Goal: Transaction & Acquisition: Purchase product/service

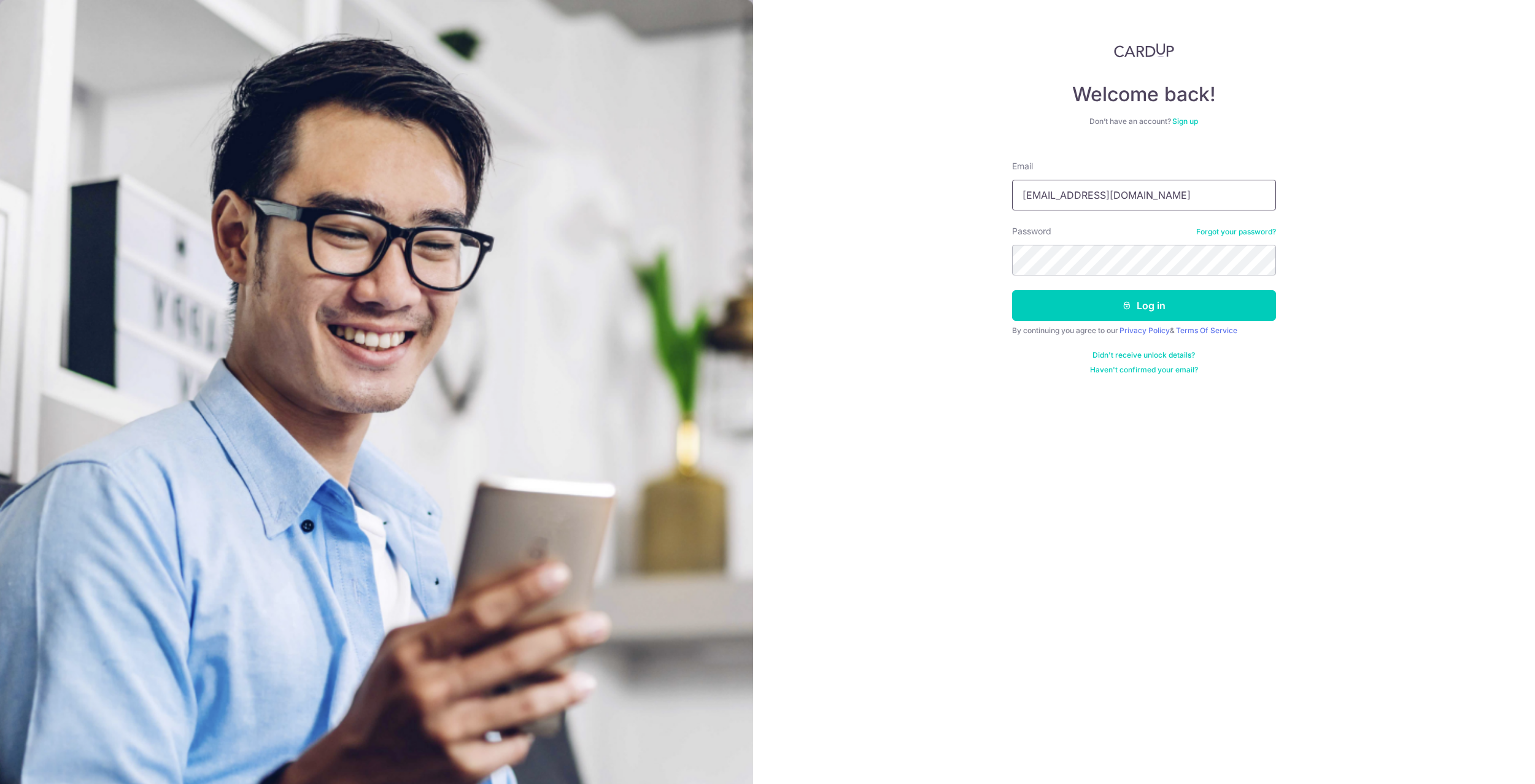
type input "lm2tan2@hotmail.com"
click at [976, 253] on div "Welcome back! Don’t have an account? Sign up Email lm2tan2@hotmail.com Password…" at bounding box center [1144, 392] width 782 height 784
click at [1156, 315] on button "Log in" at bounding box center [1143, 305] width 264 height 30
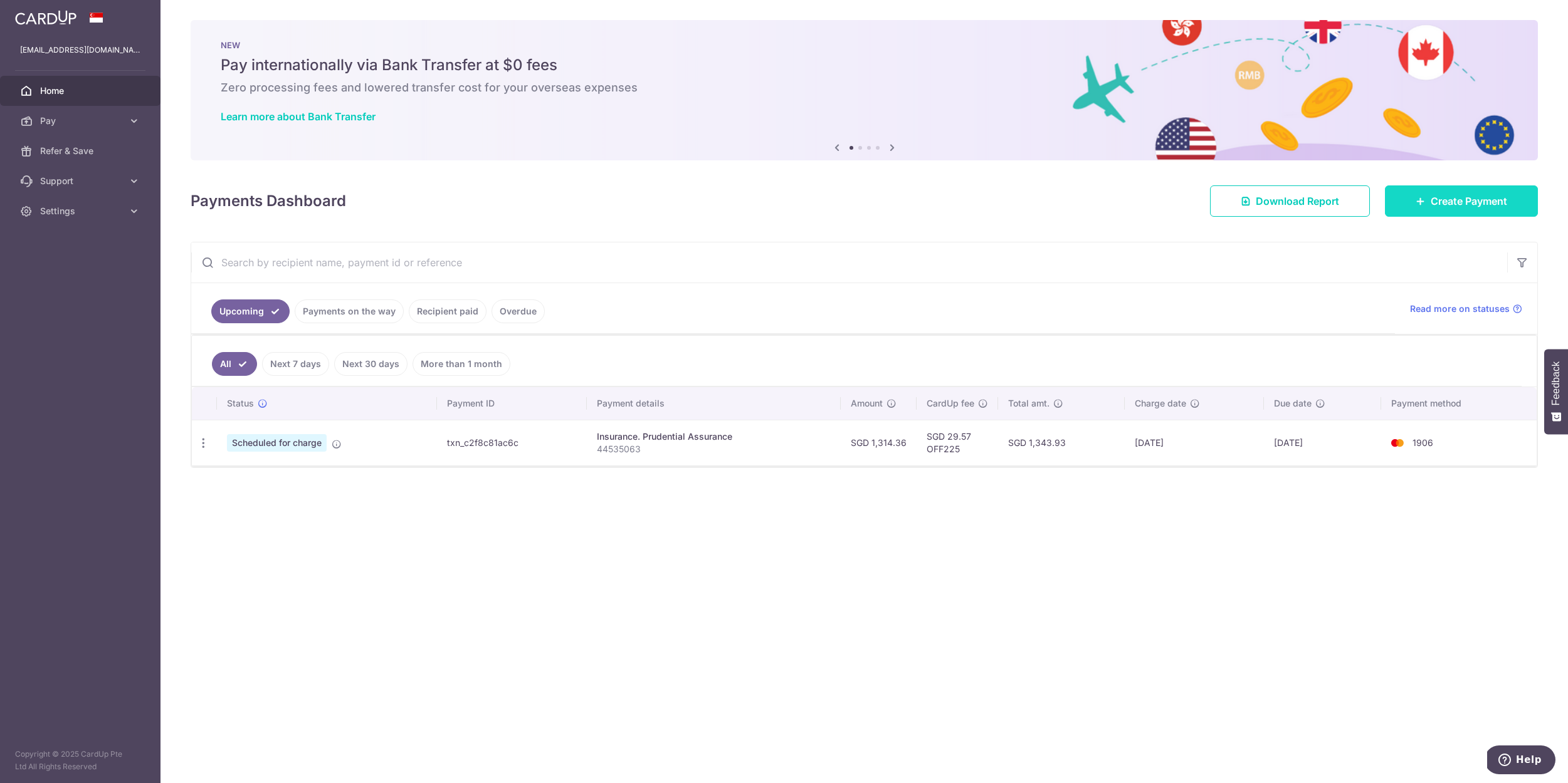
click at [1428, 200] on link "Create Payment" at bounding box center [1461, 201] width 153 height 31
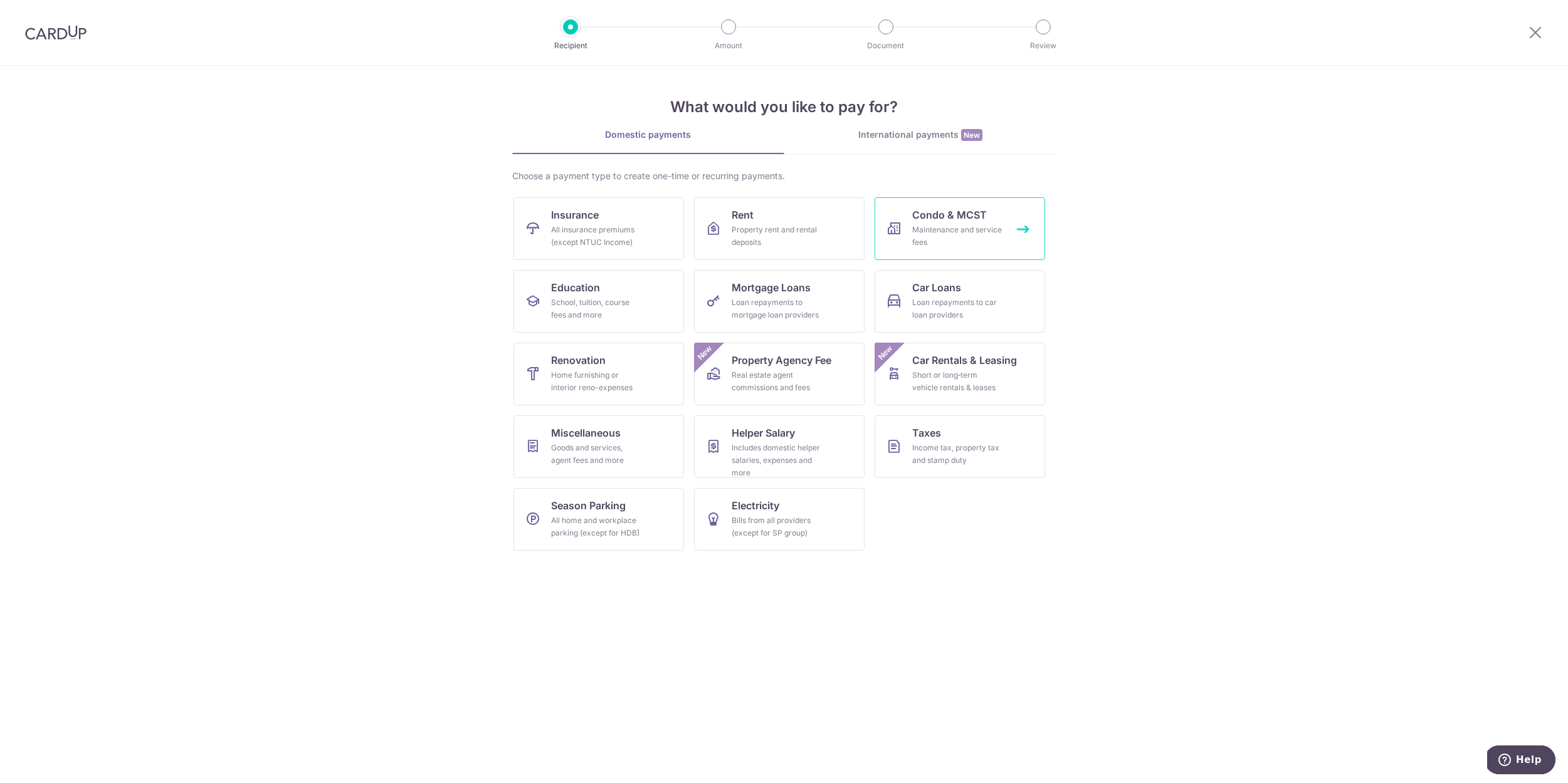
click at [908, 220] on link "Condo & MCST Maintenance and service fees" at bounding box center [959, 229] width 171 height 63
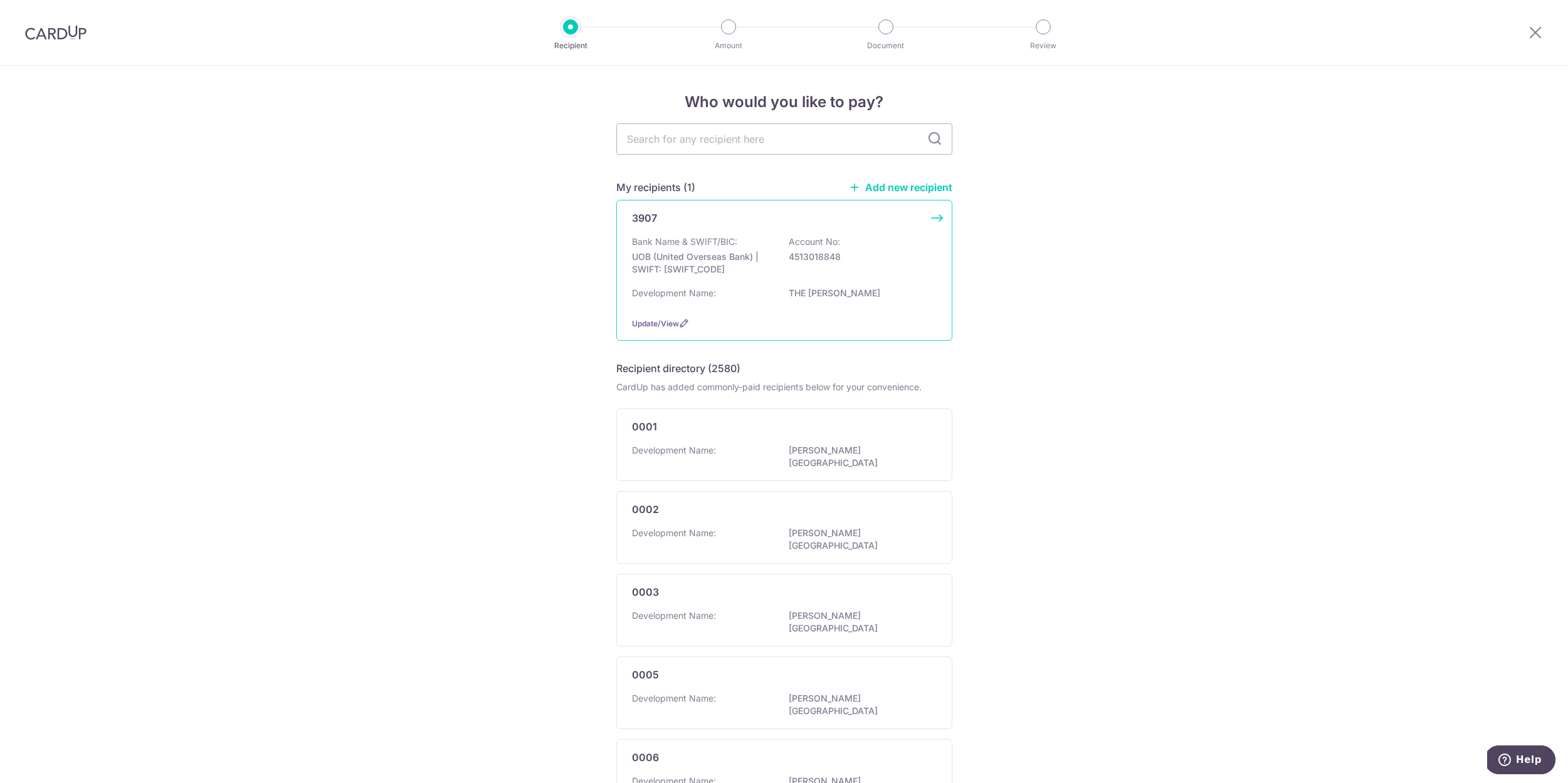
click at [874, 307] on div "Development Name: THE MINTON" at bounding box center [784, 297] width 305 height 20
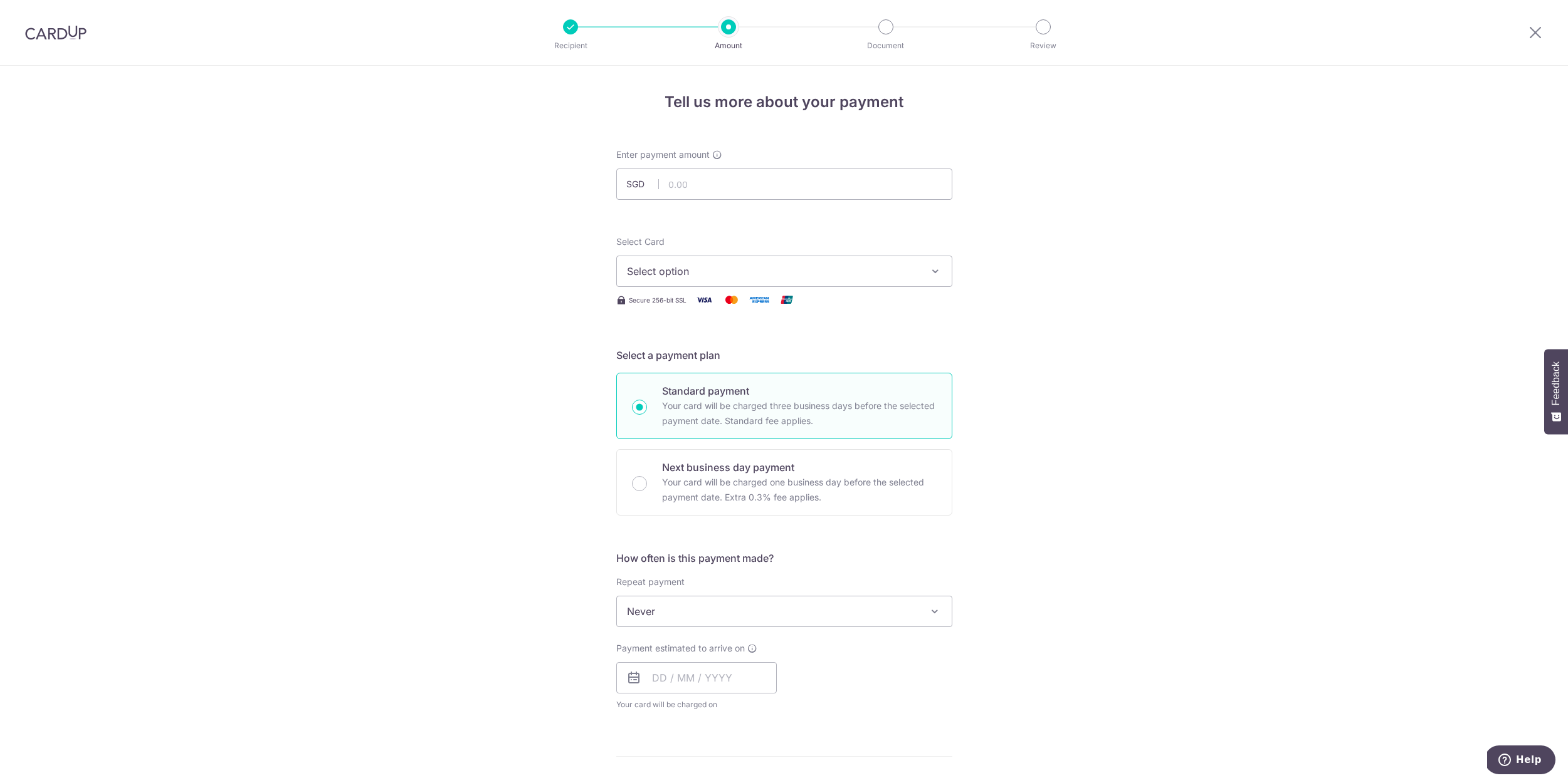
click at [870, 269] on span "Select option" at bounding box center [772, 271] width 292 height 15
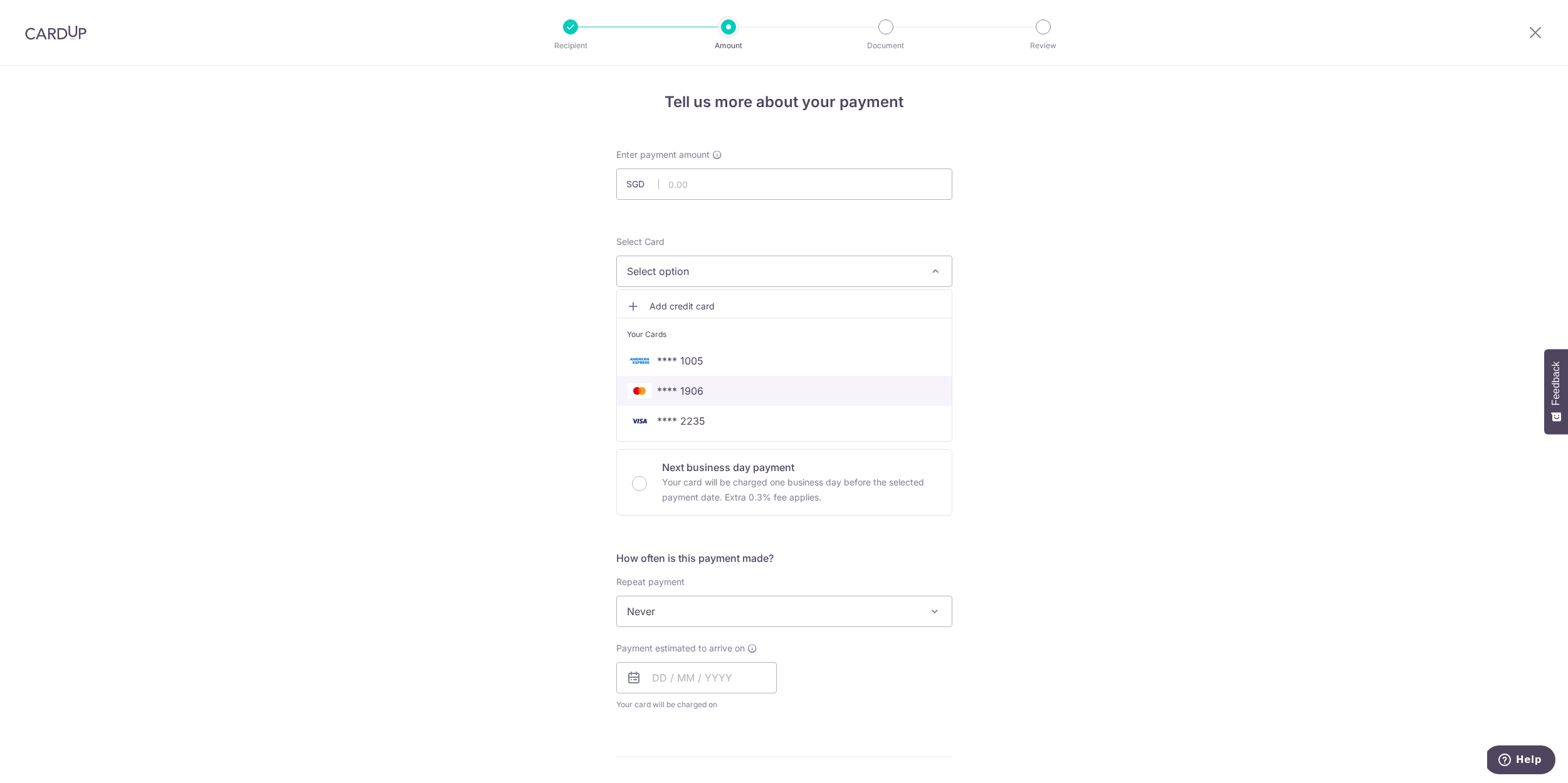
click at [859, 396] on span "**** 1906" at bounding box center [784, 391] width 315 height 15
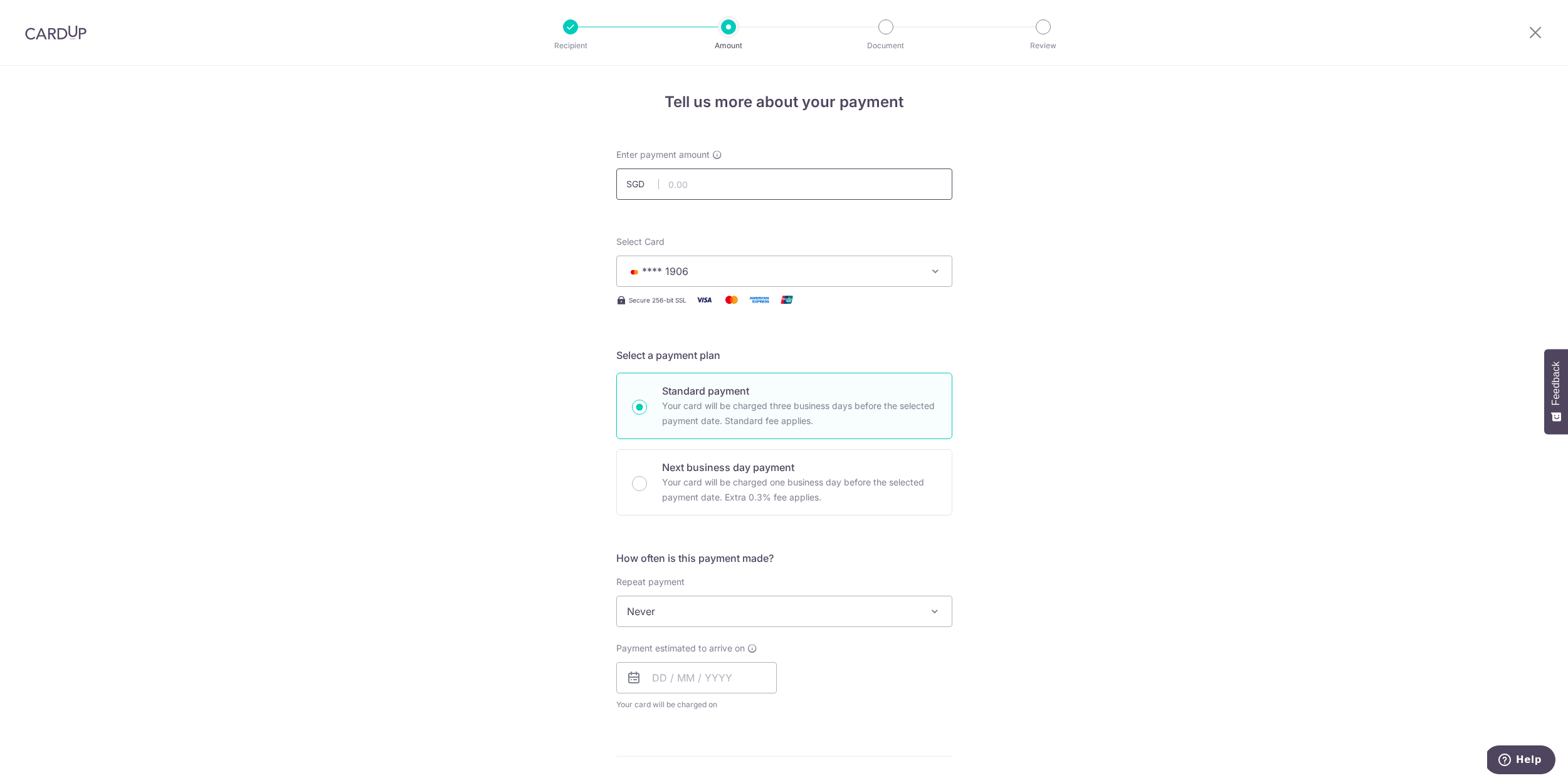
click at [861, 188] on input "text" at bounding box center [784, 184] width 336 height 31
type input "1,074.20"
click at [1055, 507] on div "Tell us more about your payment Enter payment amount SGD 1,074.20 1074.20 Selec…" at bounding box center [784, 632] width 1568 height 1134
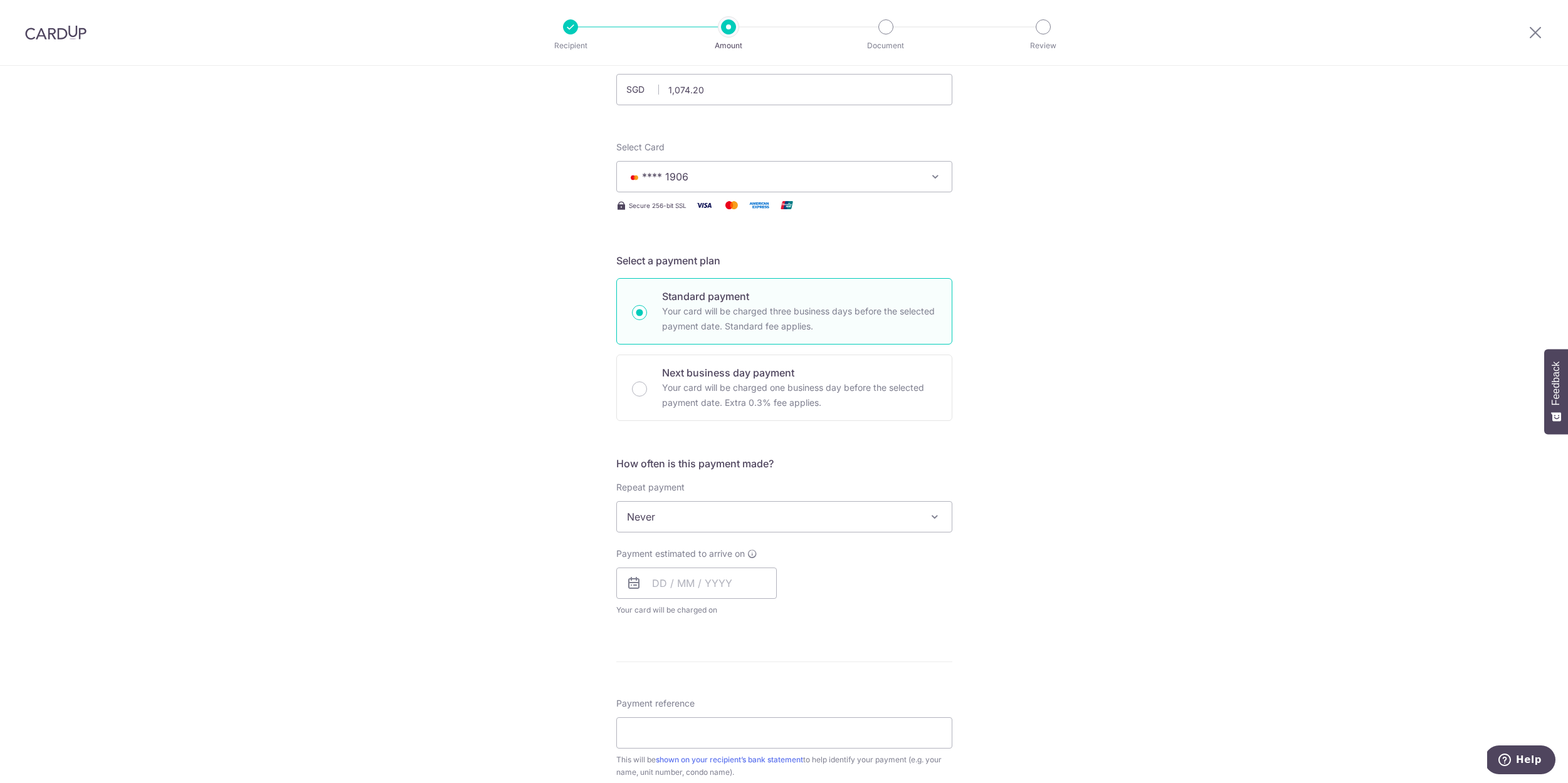
scroll to position [173, 0]
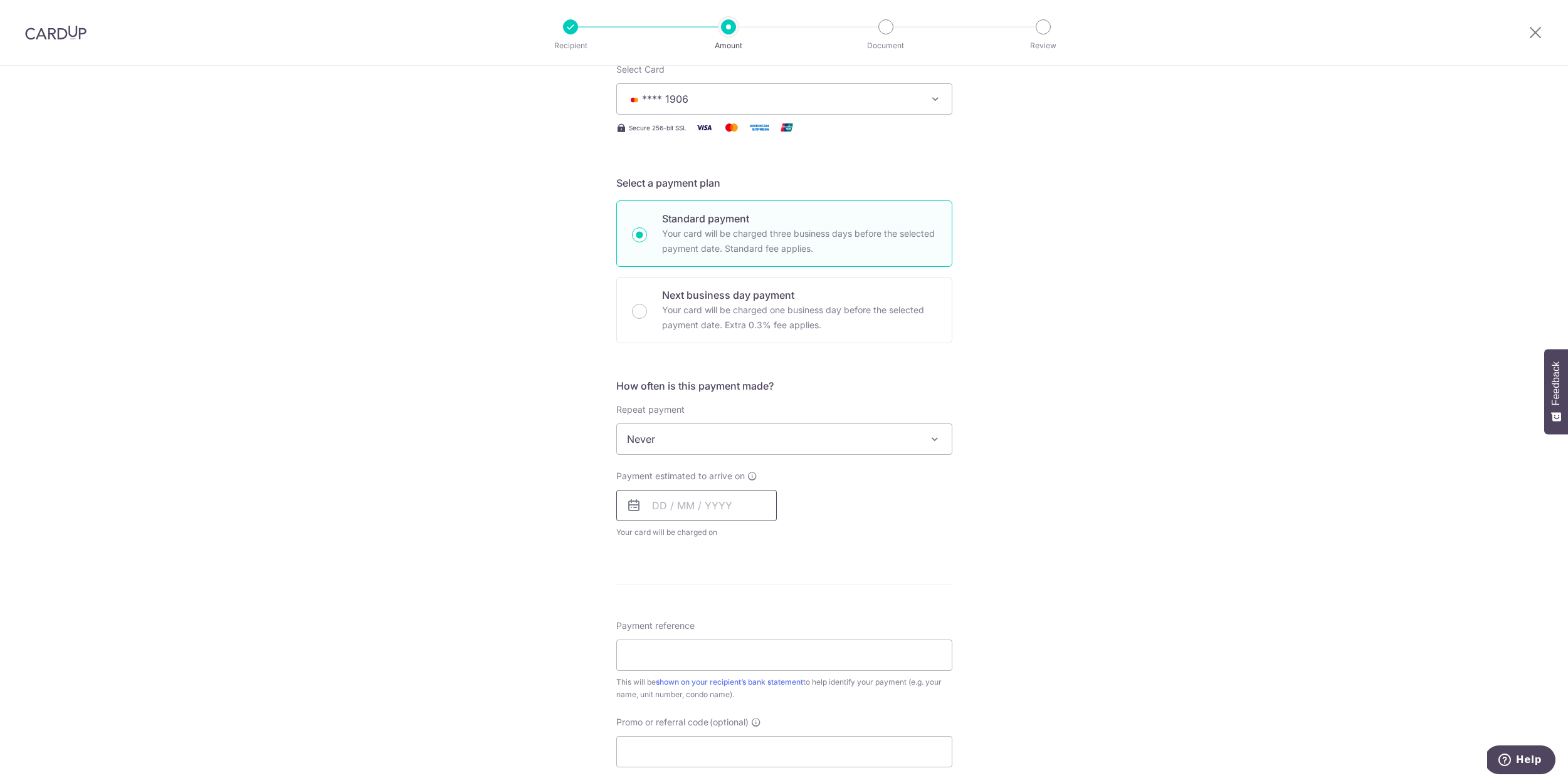
click at [691, 509] on input "text" at bounding box center [696, 505] width 160 height 31
click at [720, 623] on link "8" at bounding box center [717, 619] width 20 height 20
type input "08/10/2025"
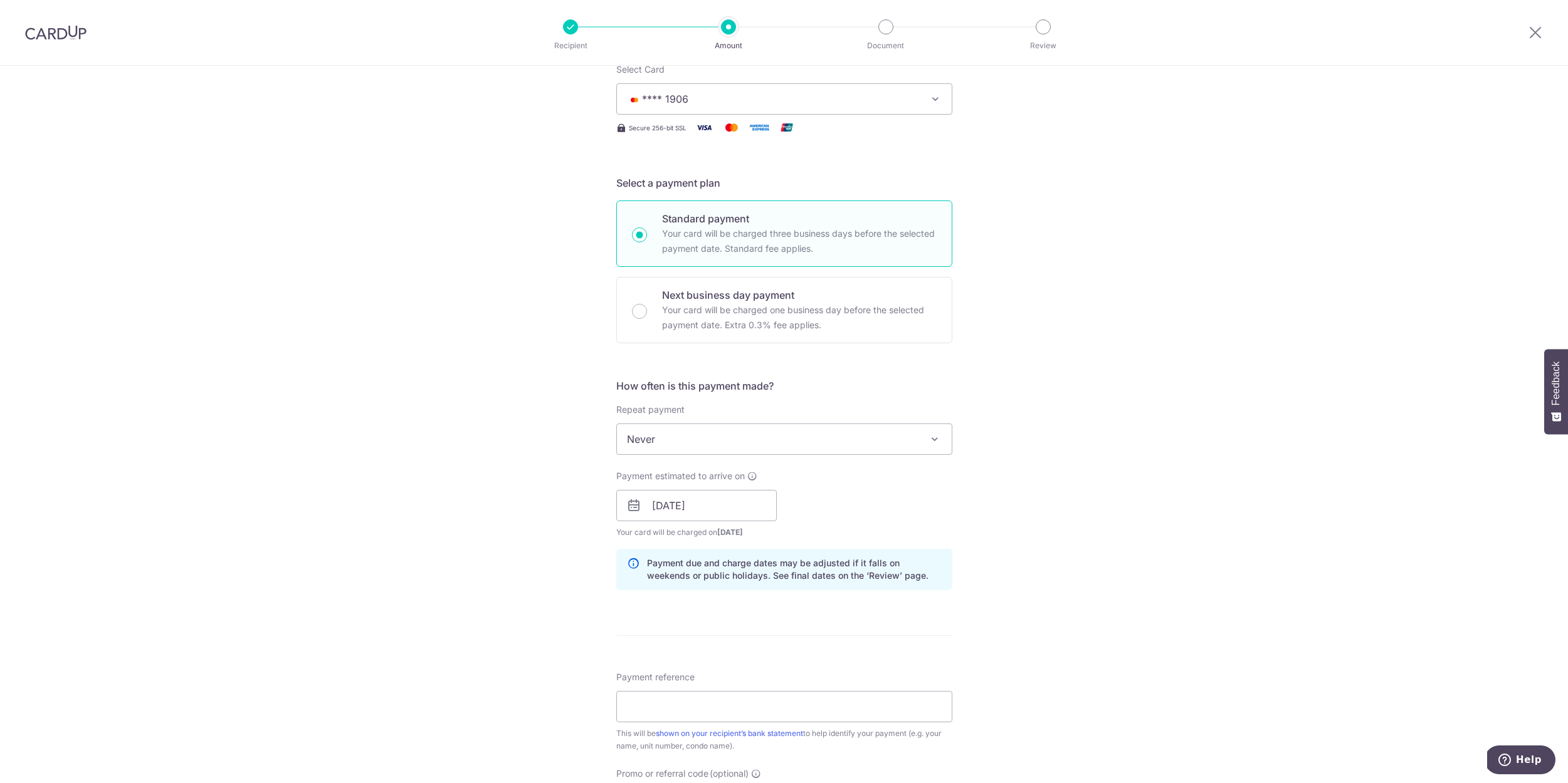
click at [1022, 606] on div "Tell us more about your payment Enter payment amount SGD 1,074.20 1074.20 Selec…" at bounding box center [784, 486] width 1568 height 1185
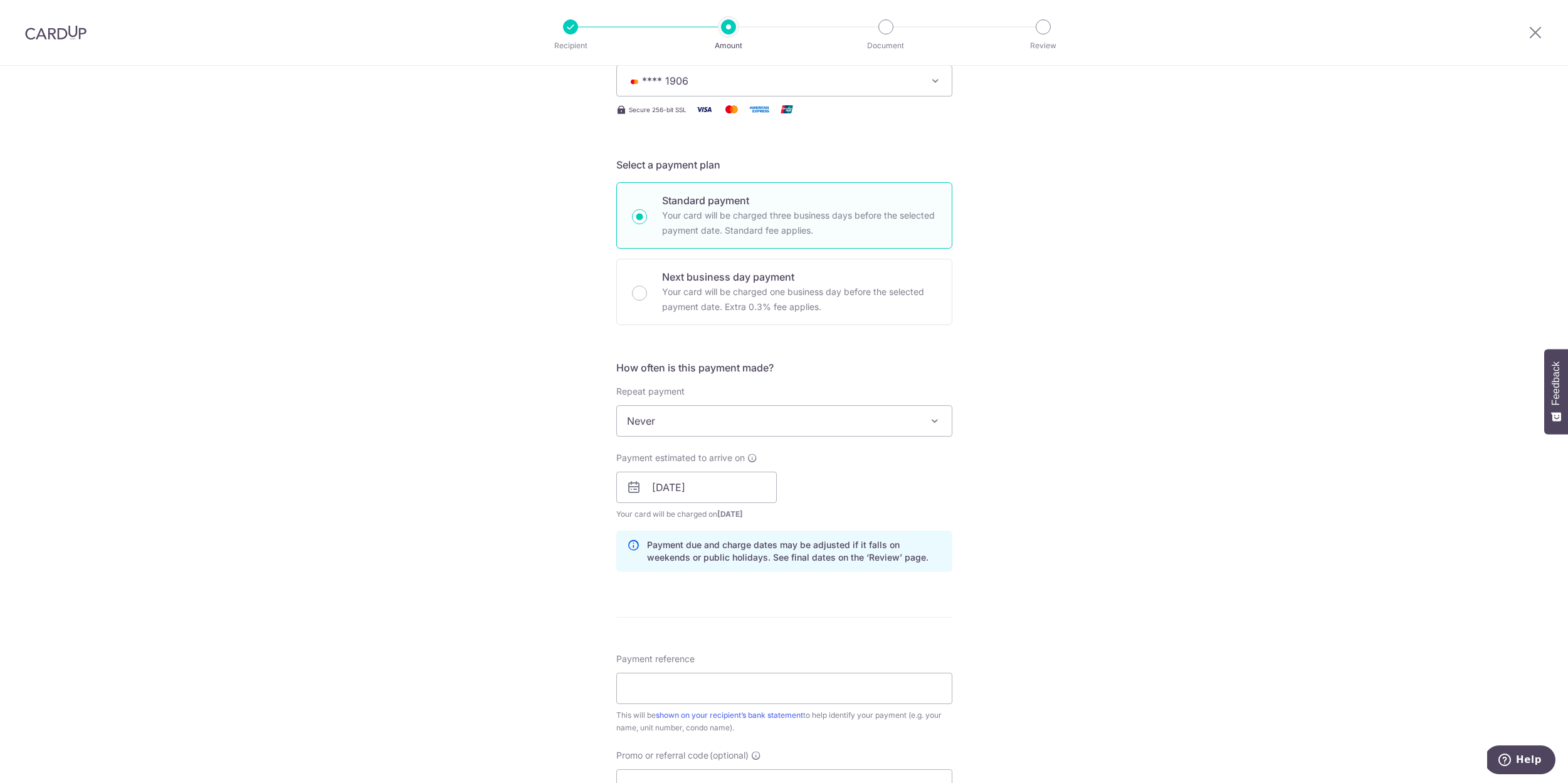
scroll to position [351, 0]
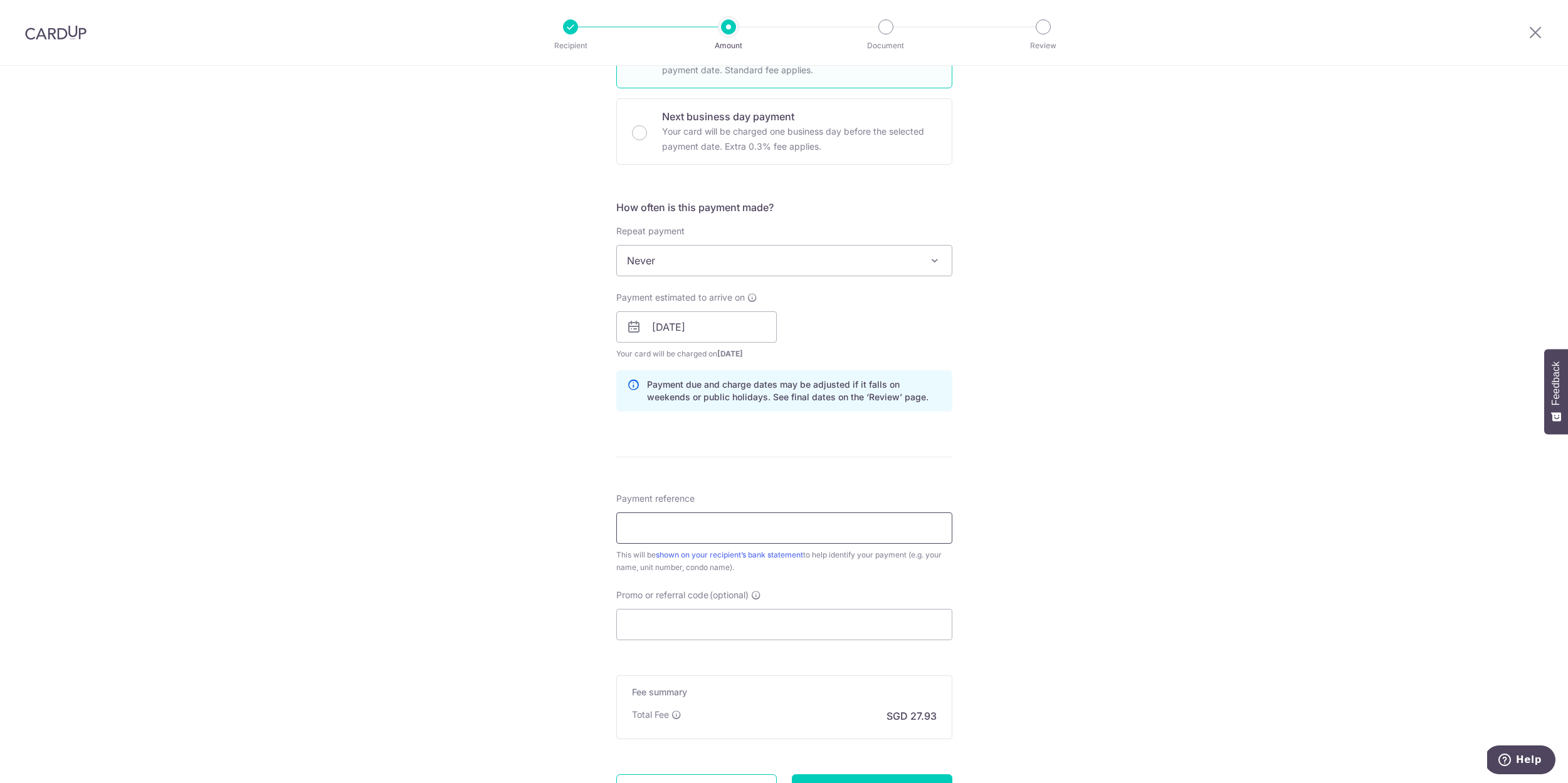
click at [858, 532] on input "Payment reference" at bounding box center [784, 528] width 336 height 31
type input "6A#13-14"
click at [580, 569] on div "Tell us more about your payment Enter payment amount SGD 1,074.20 1074.20 Selec…" at bounding box center [784, 307] width 1568 height 1185
click at [826, 626] on input "Promo or referral code (optional)" at bounding box center [784, 624] width 336 height 31
paste input "OFF225"
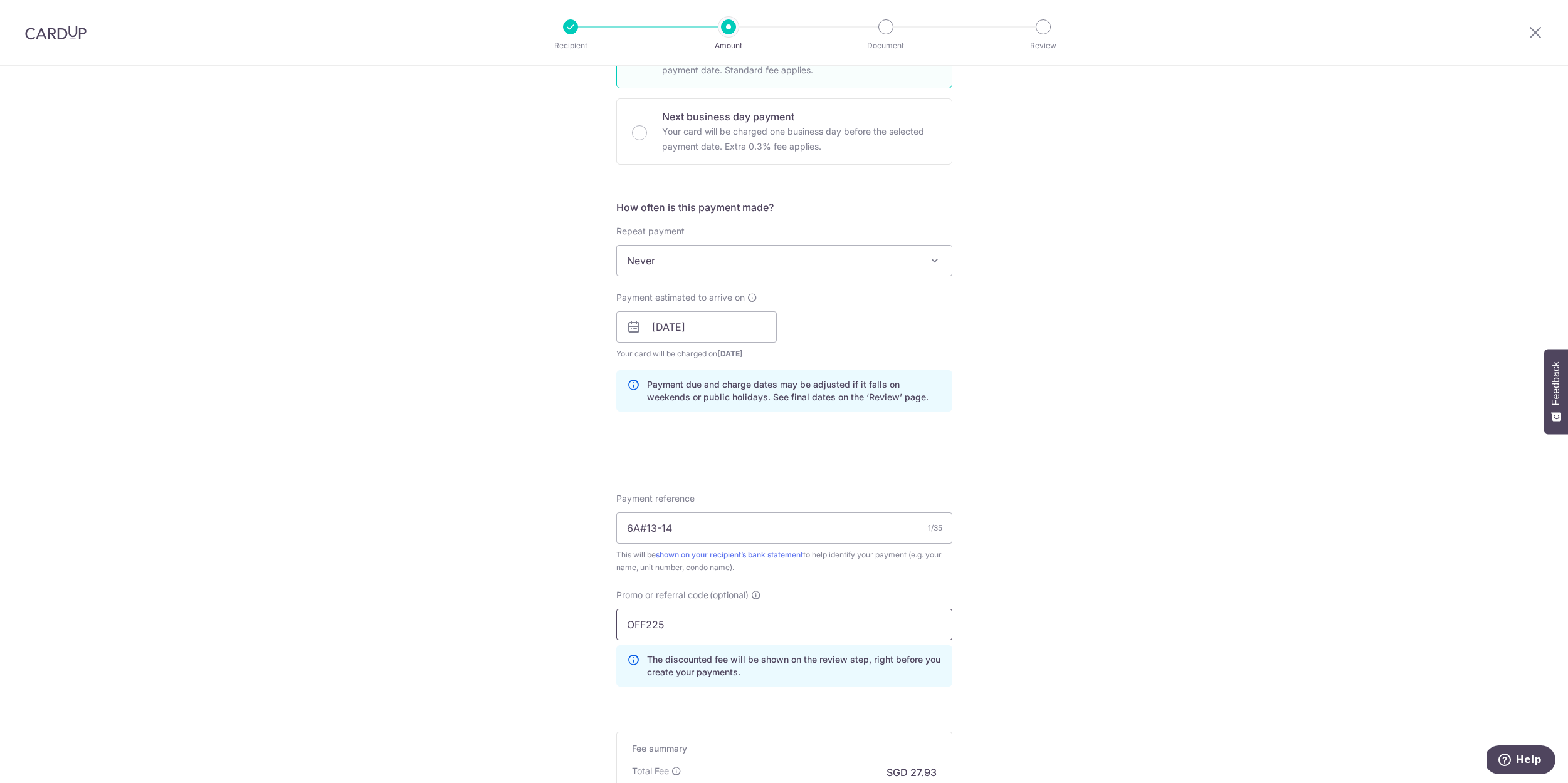
type input "OFF225"
click at [1048, 668] on div "Tell us more about your payment Enter payment amount SGD 1,074.20 1074.20 Selec…" at bounding box center [784, 336] width 1568 height 1241
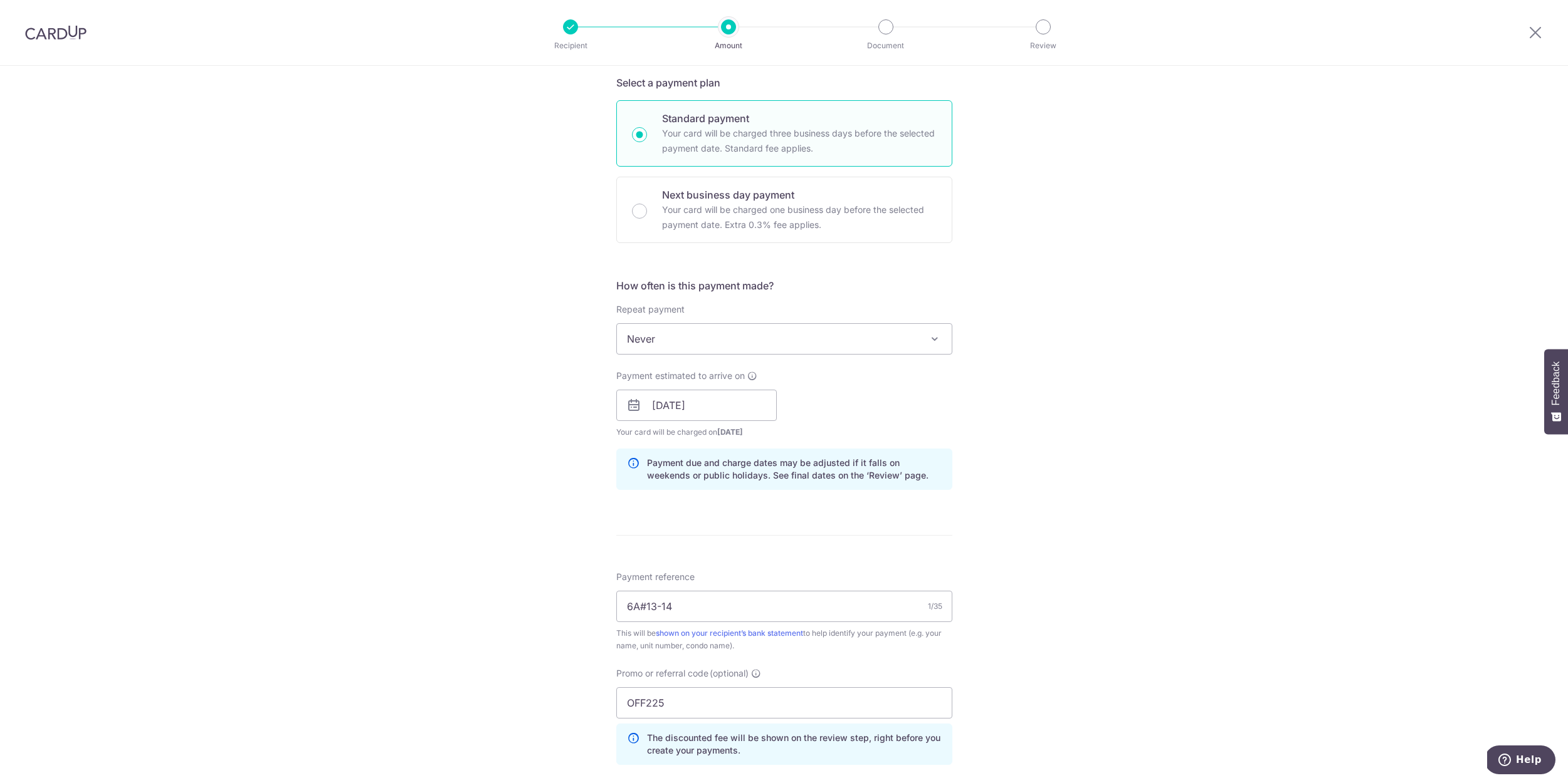
scroll to position [524, 0]
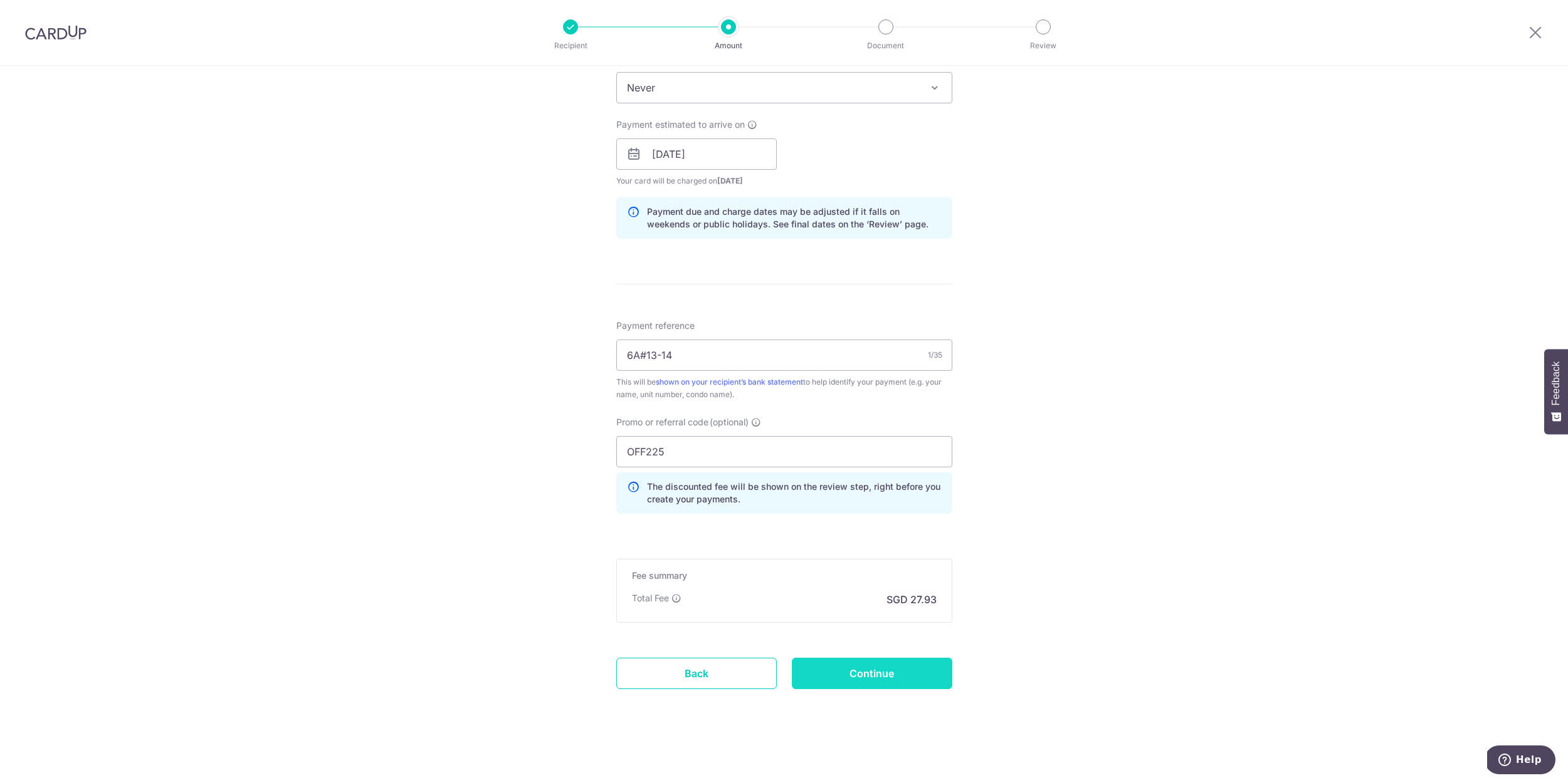
click at [885, 673] on input "Continue" at bounding box center [872, 673] width 160 height 31
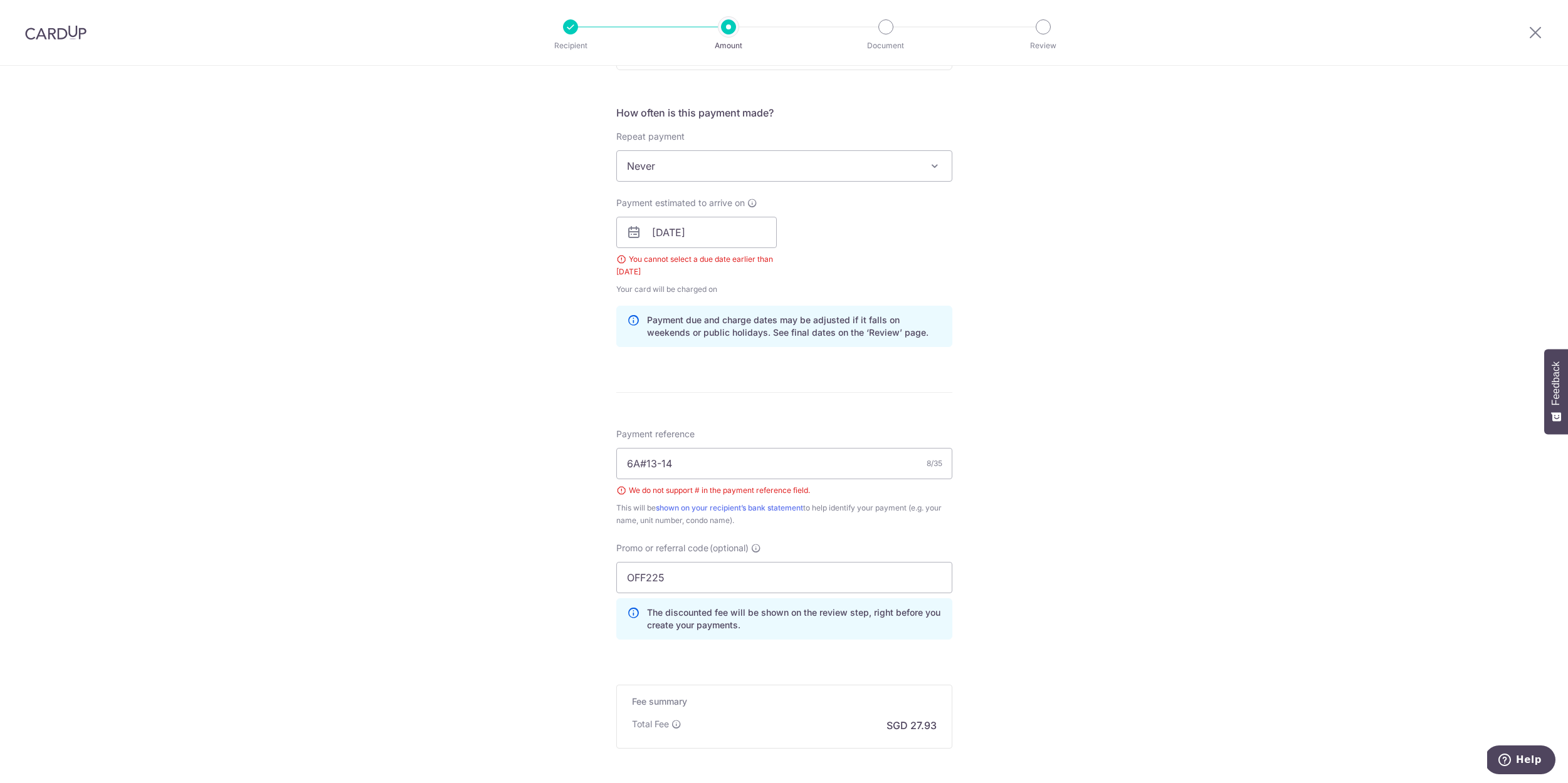
scroll to position [184, 0]
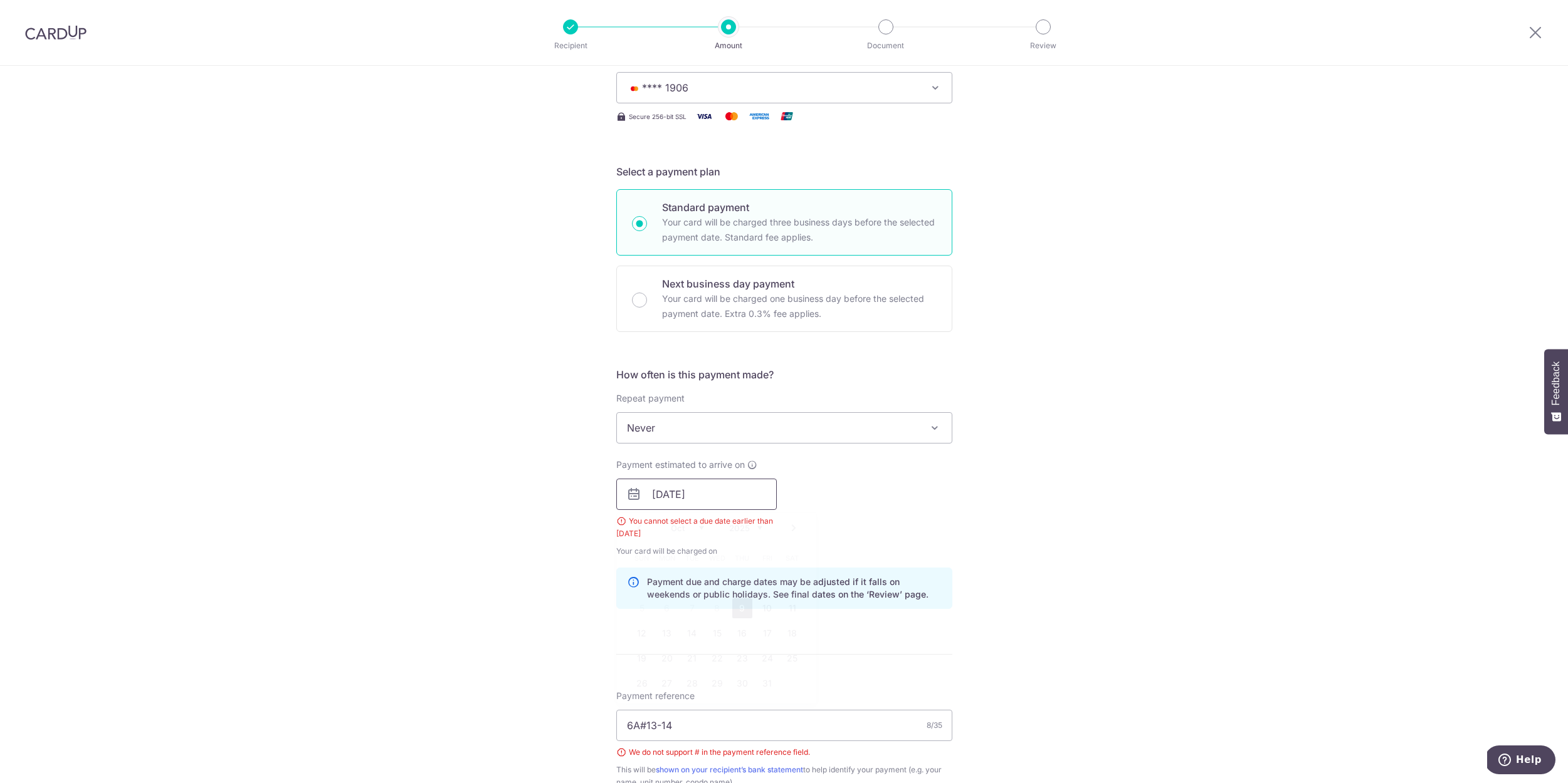
click at [763, 498] on input "08/10/2025" at bounding box center [696, 494] width 160 height 31
click at [743, 606] on link "9" at bounding box center [742, 608] width 20 height 20
type input "[DATE]"
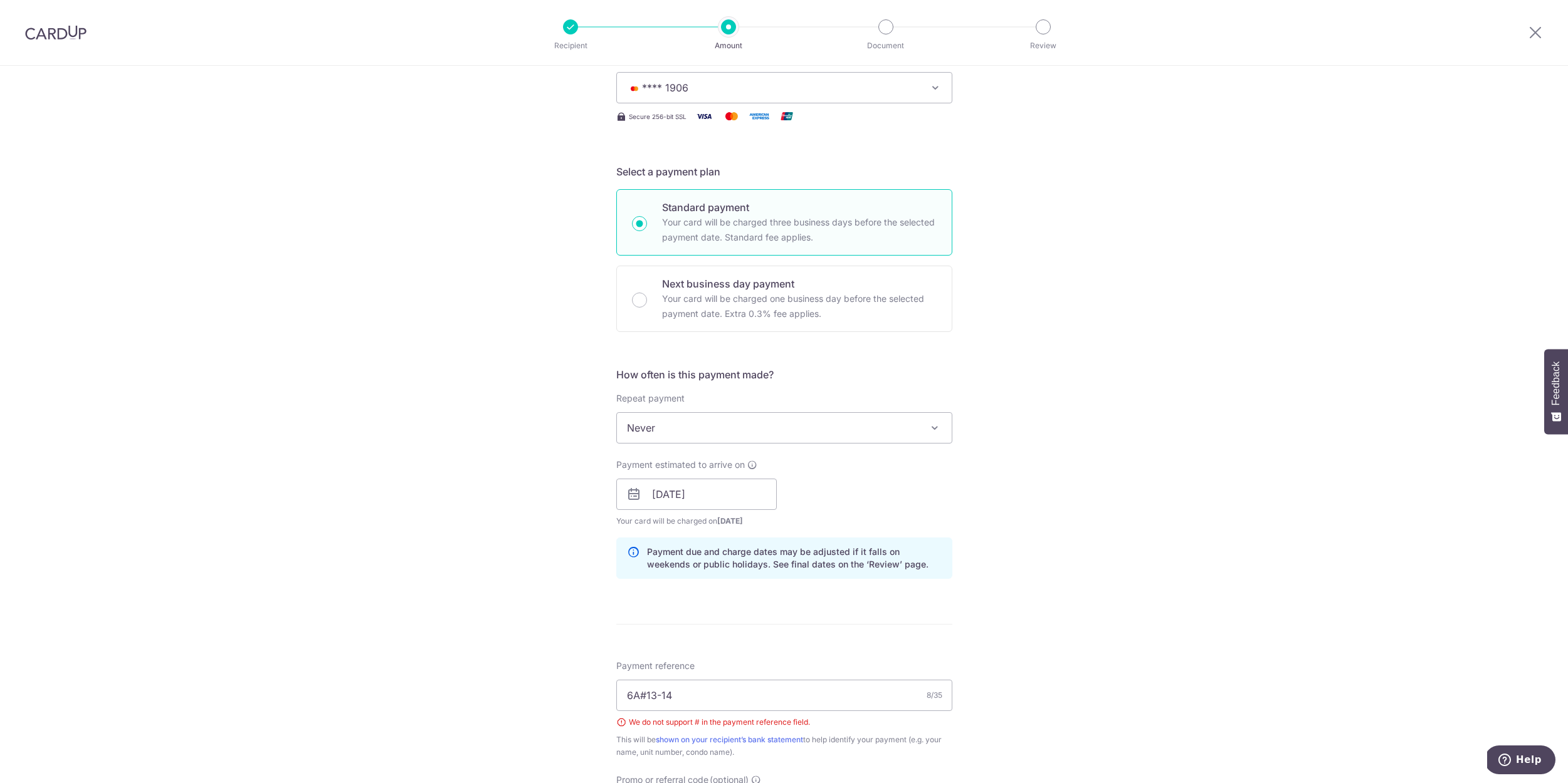
click at [1040, 553] on div "Tell us more about your payment Enter payment amount SGD 1,074.20 1074.20 Selec…" at bounding box center [784, 511] width 1568 height 1259
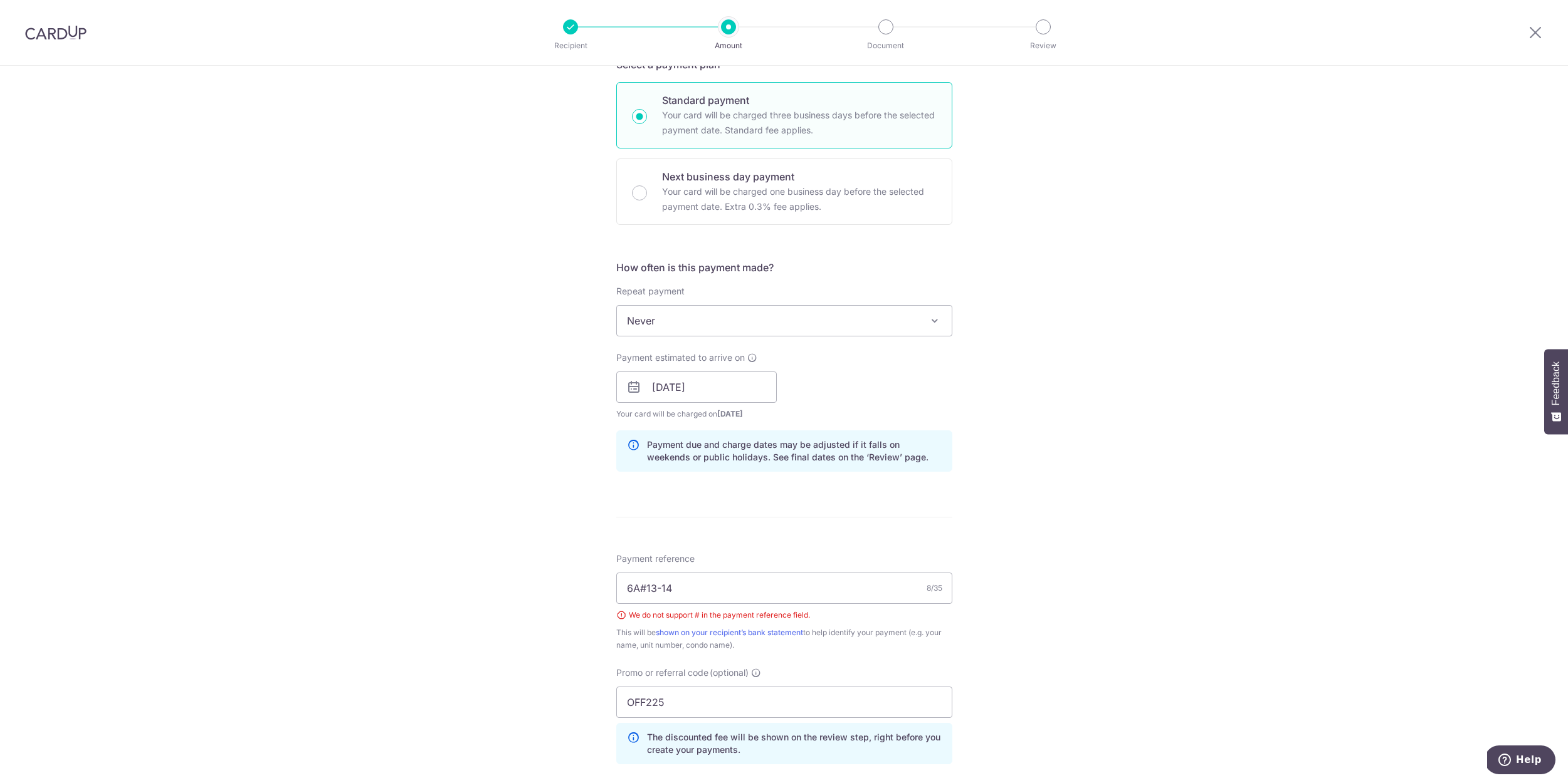
scroll to position [526, 0]
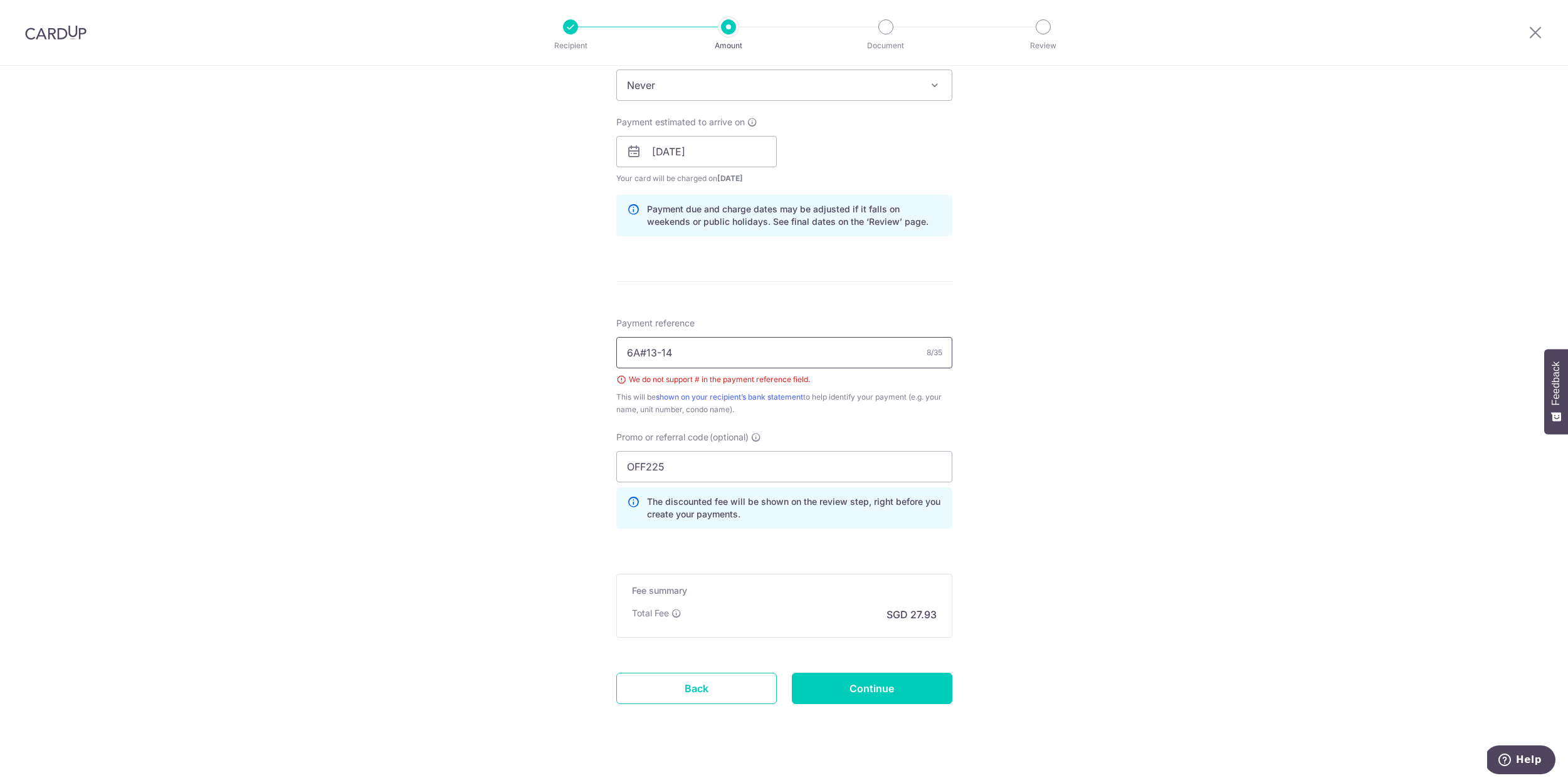
click at [804, 354] on input "6A#13-14" at bounding box center [784, 352] width 336 height 31
drag, startPoint x: 804, startPoint y: 354, endPoint x: 638, endPoint y: 349, distance: 166.1
click at [638, 349] on input "6A#13-14" at bounding box center [784, 352] width 336 height 31
type input "6A UNIT13-14"
click at [1121, 514] on div "Tell us more about your payment Enter payment amount SGD 1,074.20 1074.20 Selec…" at bounding box center [784, 168] width 1568 height 1259
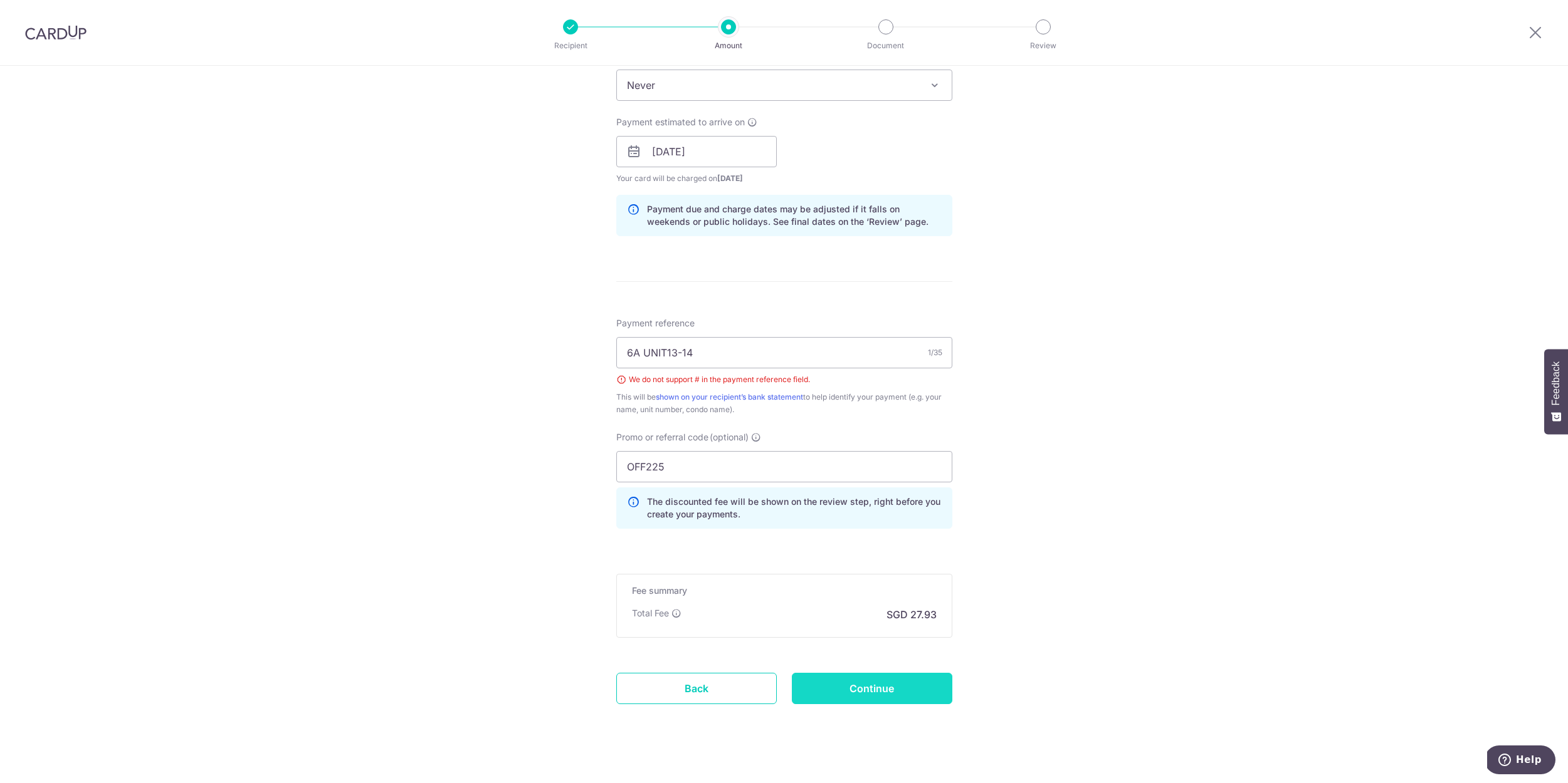
click at [857, 690] on input "Continue" at bounding box center [872, 688] width 160 height 31
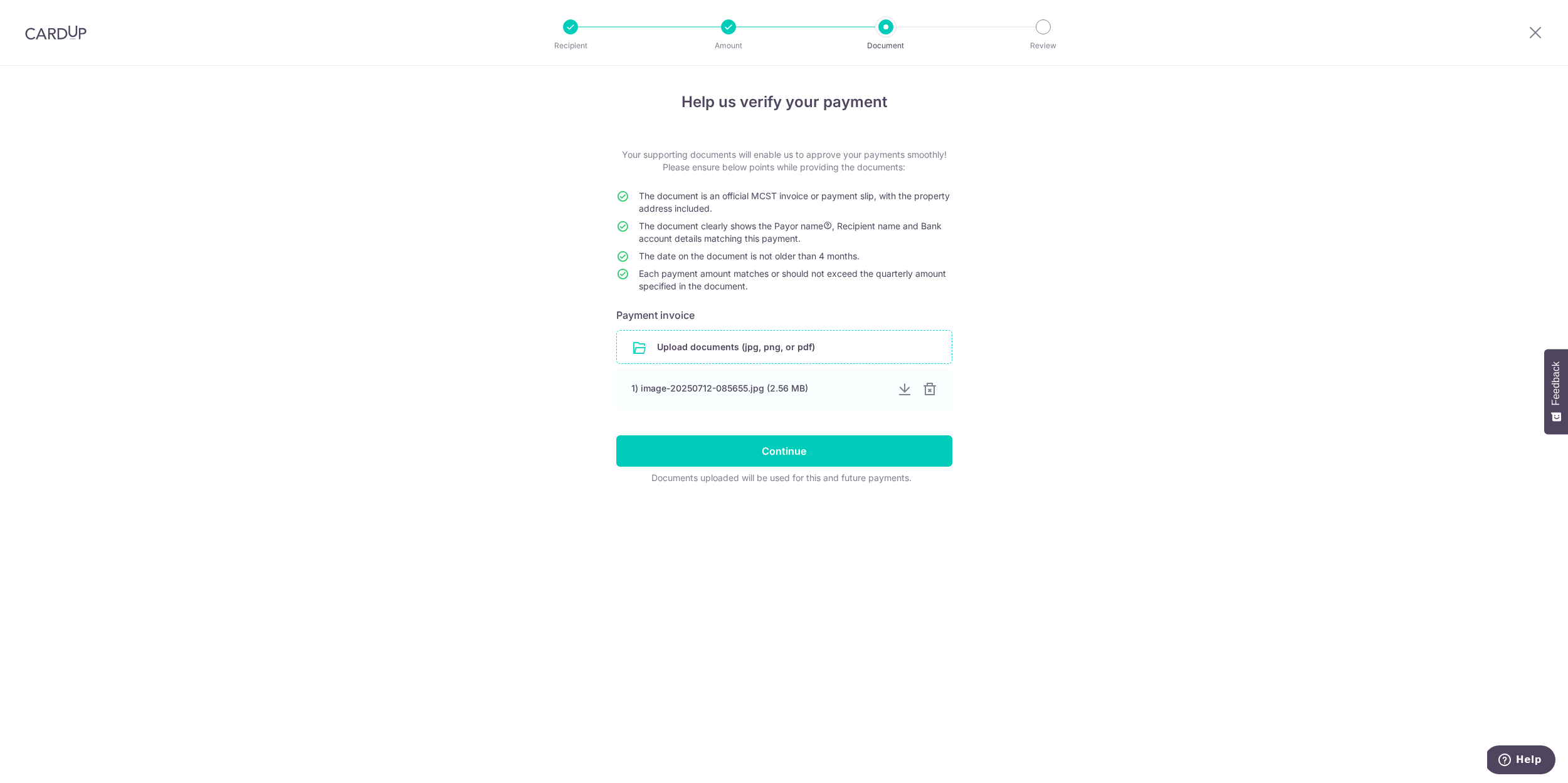
click at [748, 348] on input "file" at bounding box center [784, 347] width 335 height 32
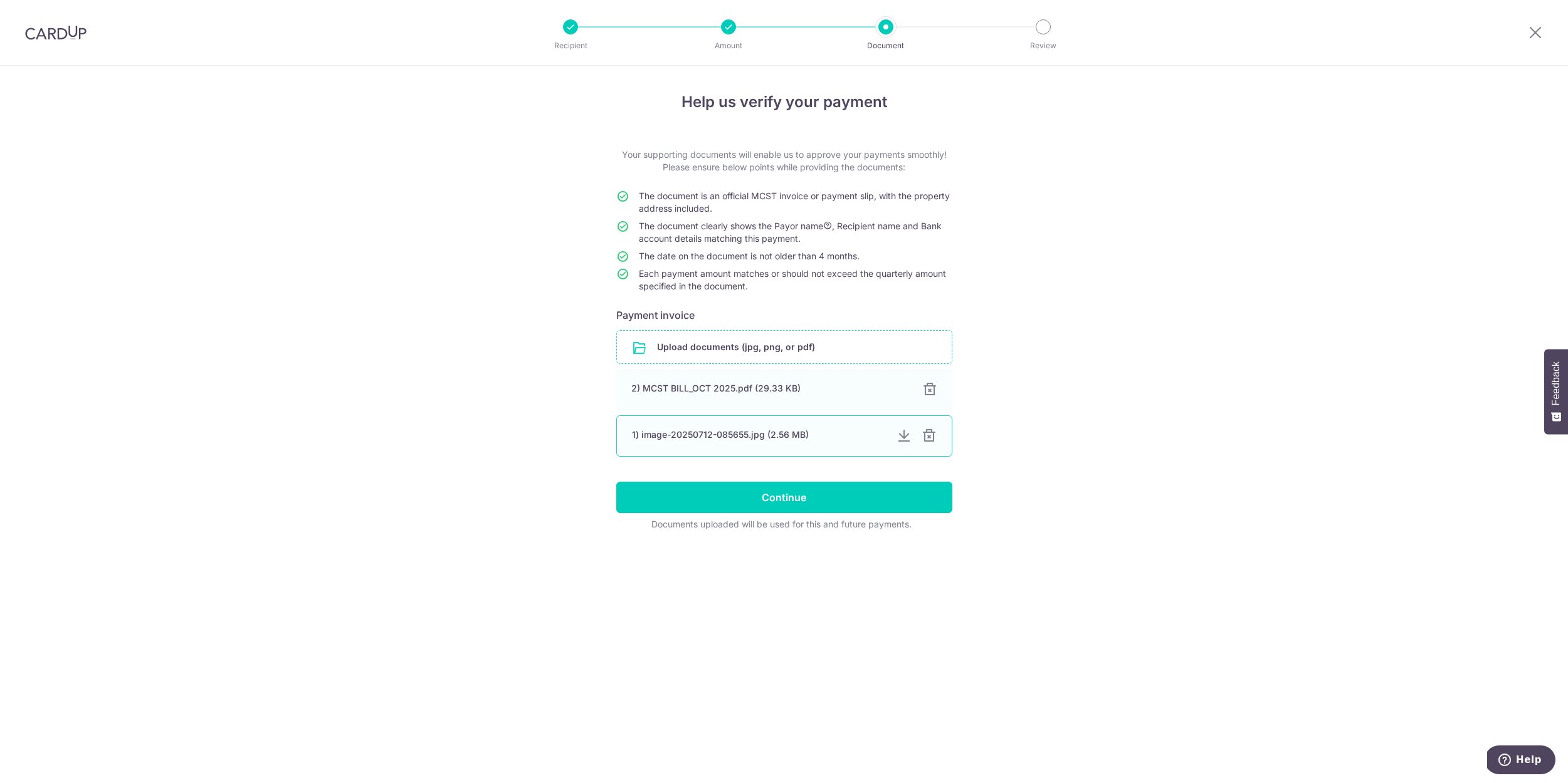
click at [928, 436] on div at bounding box center [929, 436] width 15 height 15
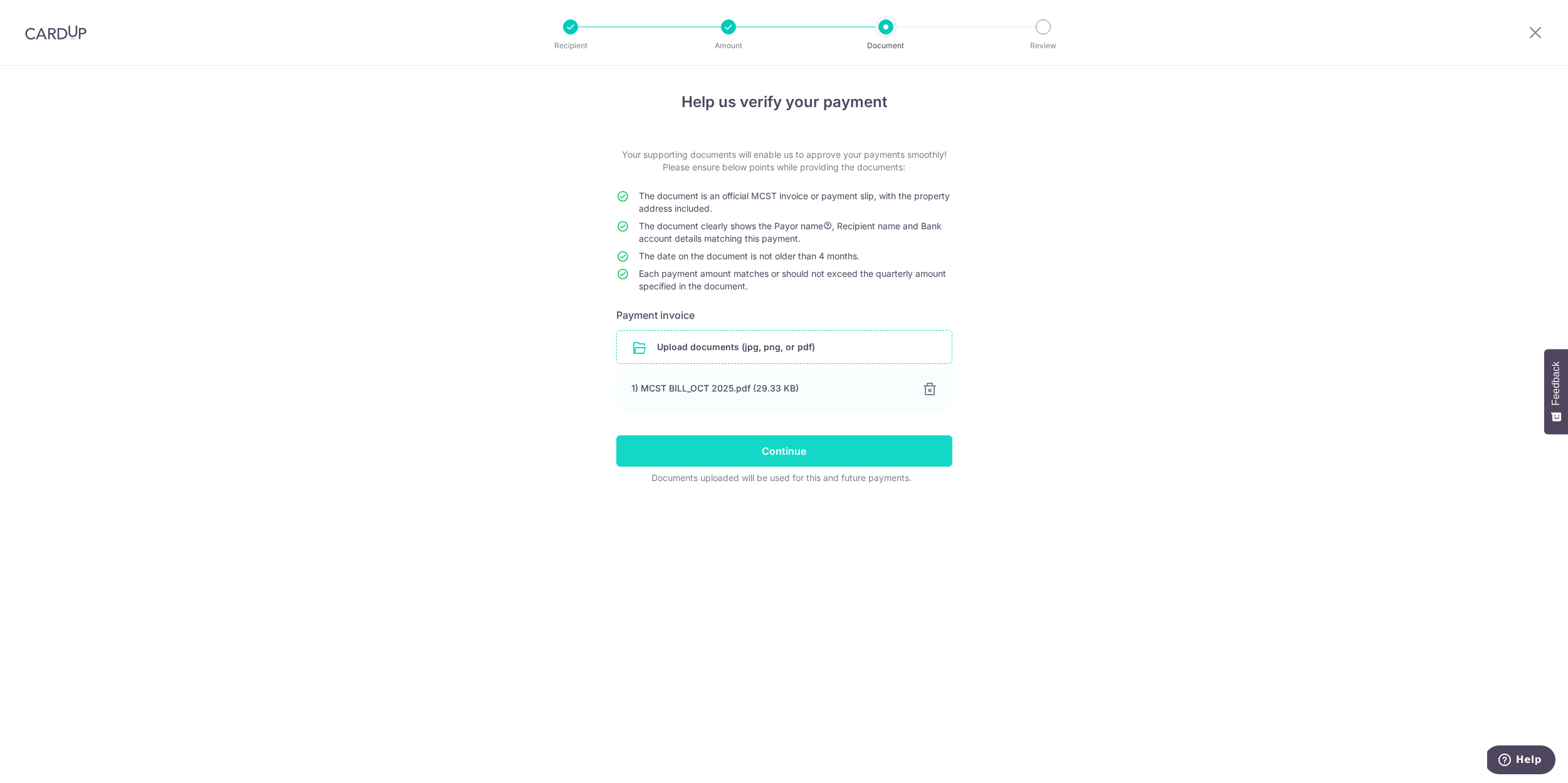
click at [914, 455] on input "Continue" at bounding box center [784, 451] width 336 height 31
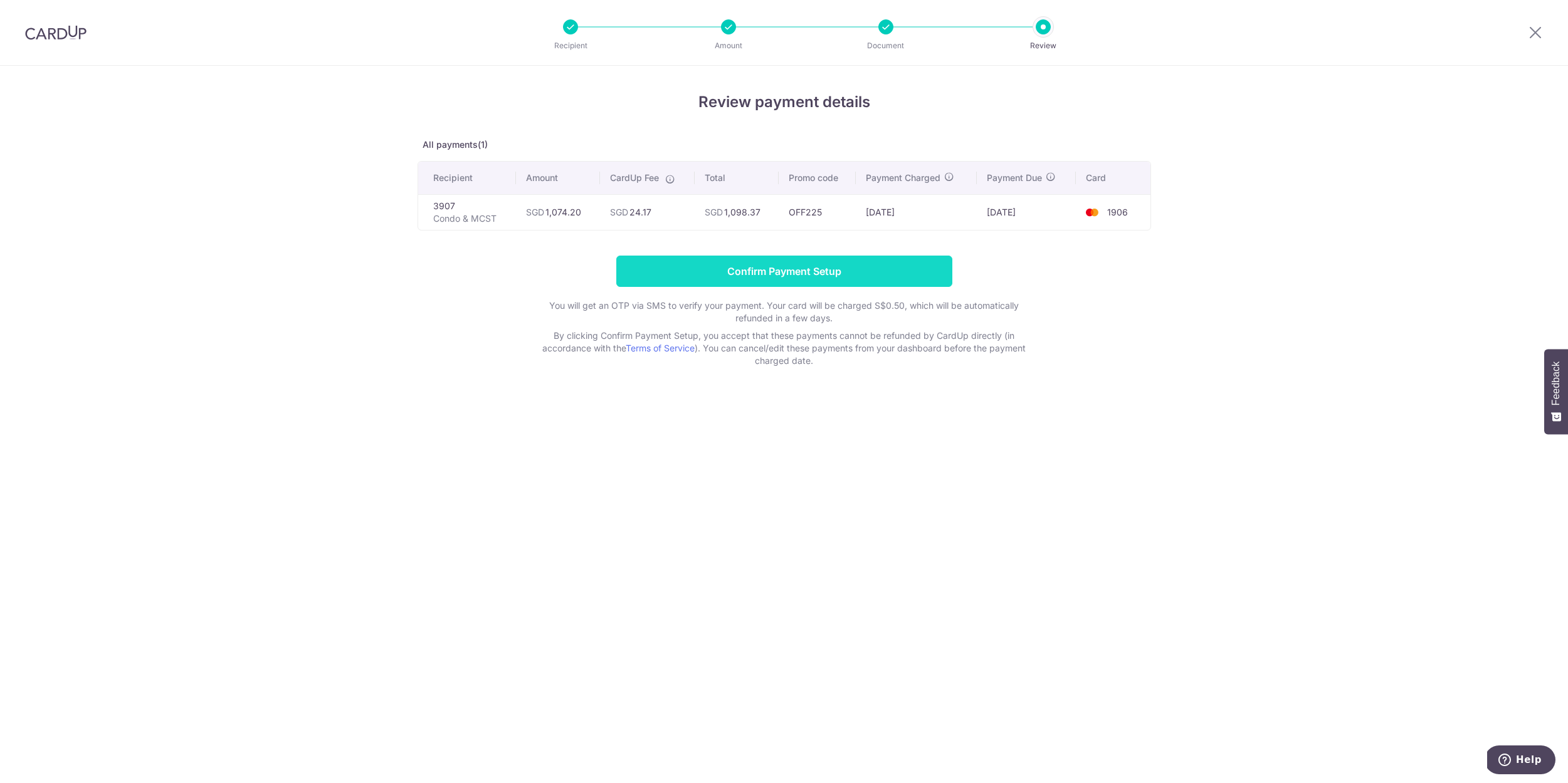
click at [796, 271] on input "Confirm Payment Setup" at bounding box center [784, 271] width 336 height 31
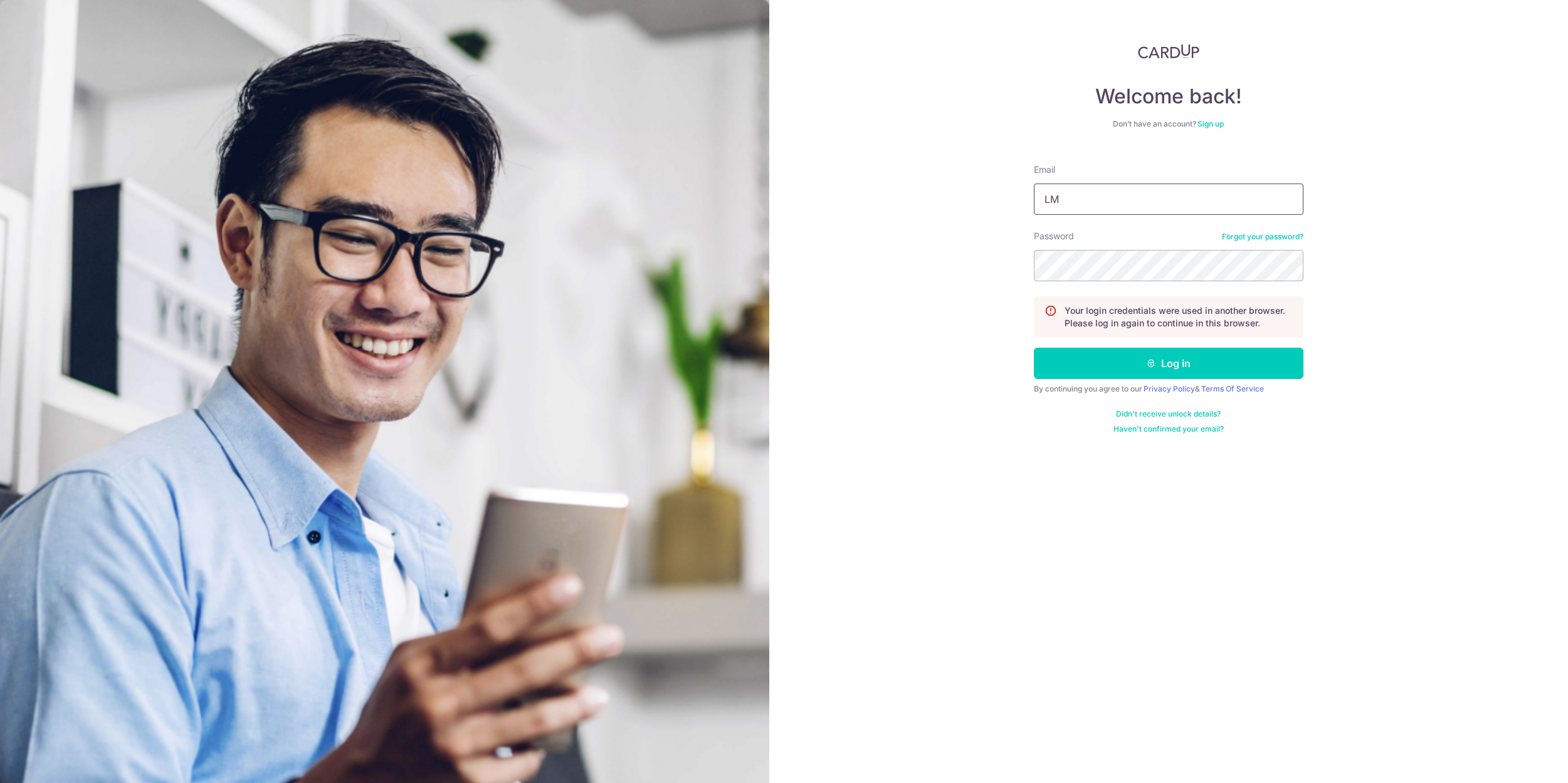
type input "L"
type input "[EMAIL_ADDRESS][DOMAIN_NAME]"
click at [1168, 363] on button "Log in" at bounding box center [1168, 363] width 269 height 31
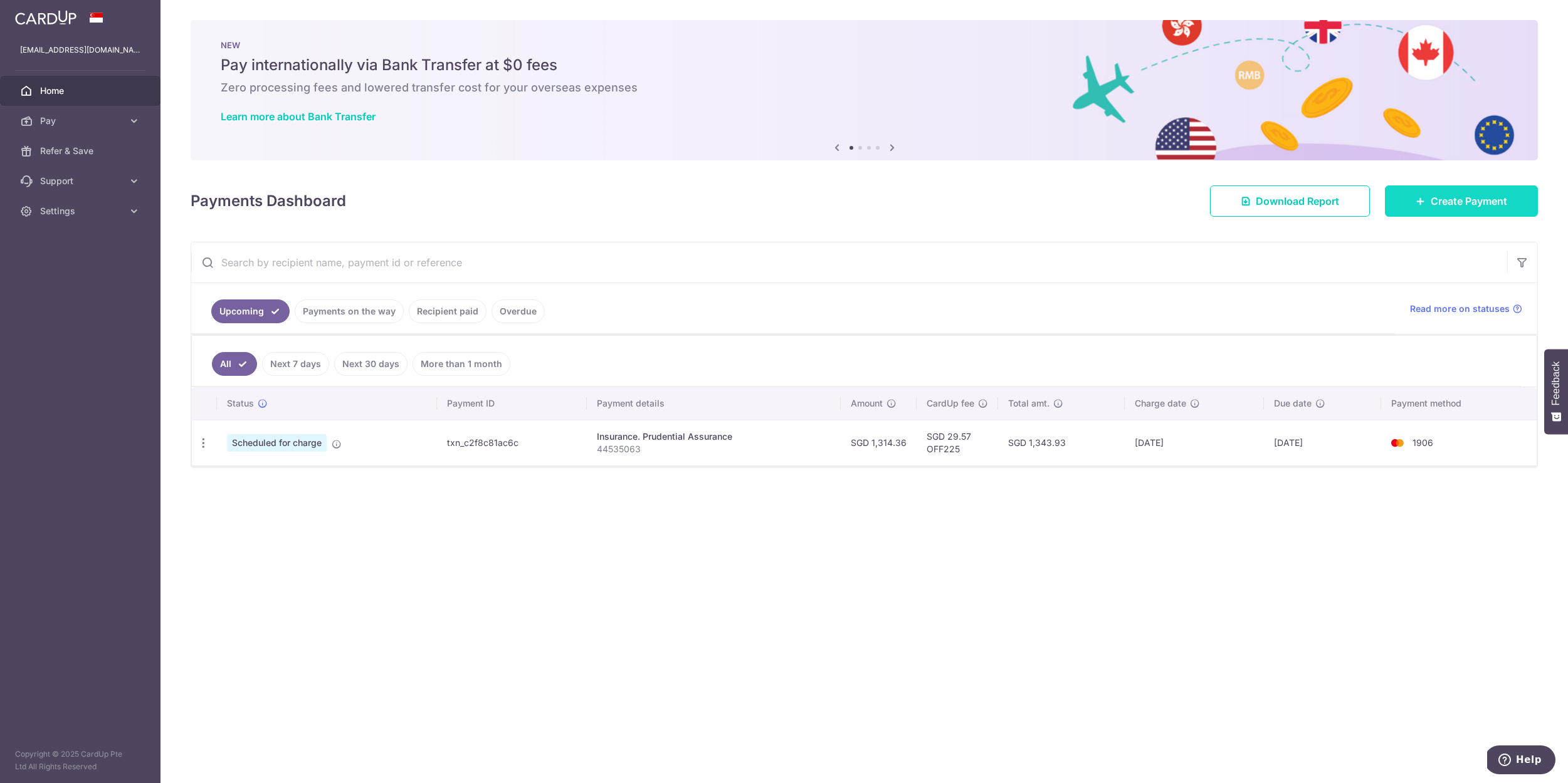
click at [1457, 200] on span "Create Payment" at bounding box center [1469, 201] width 77 height 15
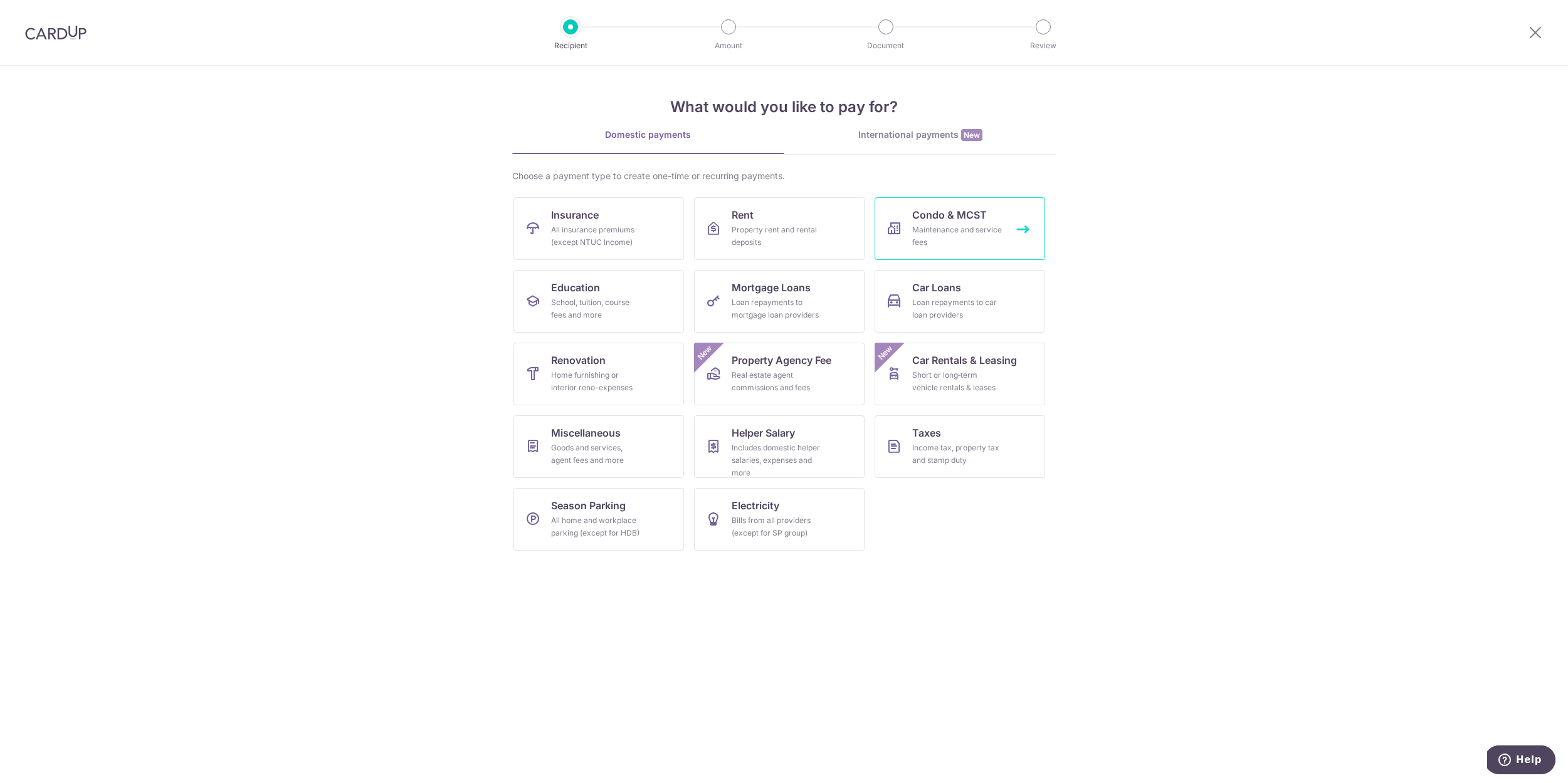
click at [935, 229] on div "Maintenance and service fees" at bounding box center [957, 236] width 90 height 25
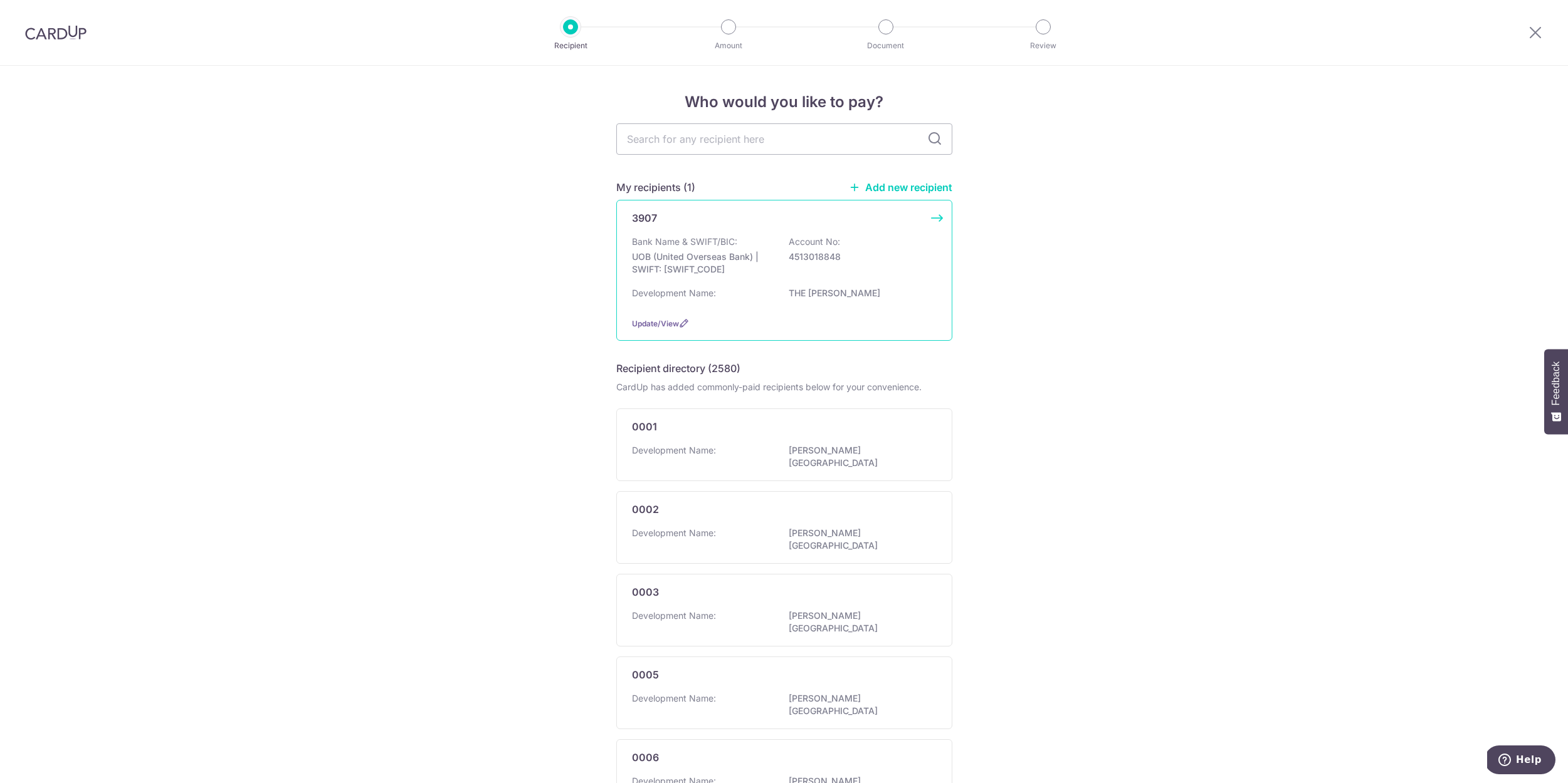
click at [903, 246] on div "Bank Name & SWIFT/BIC: UOB (United Overseas Bank) | SWIFT: UOVBSGSGXXX Account …" at bounding box center [784, 258] width 305 height 46
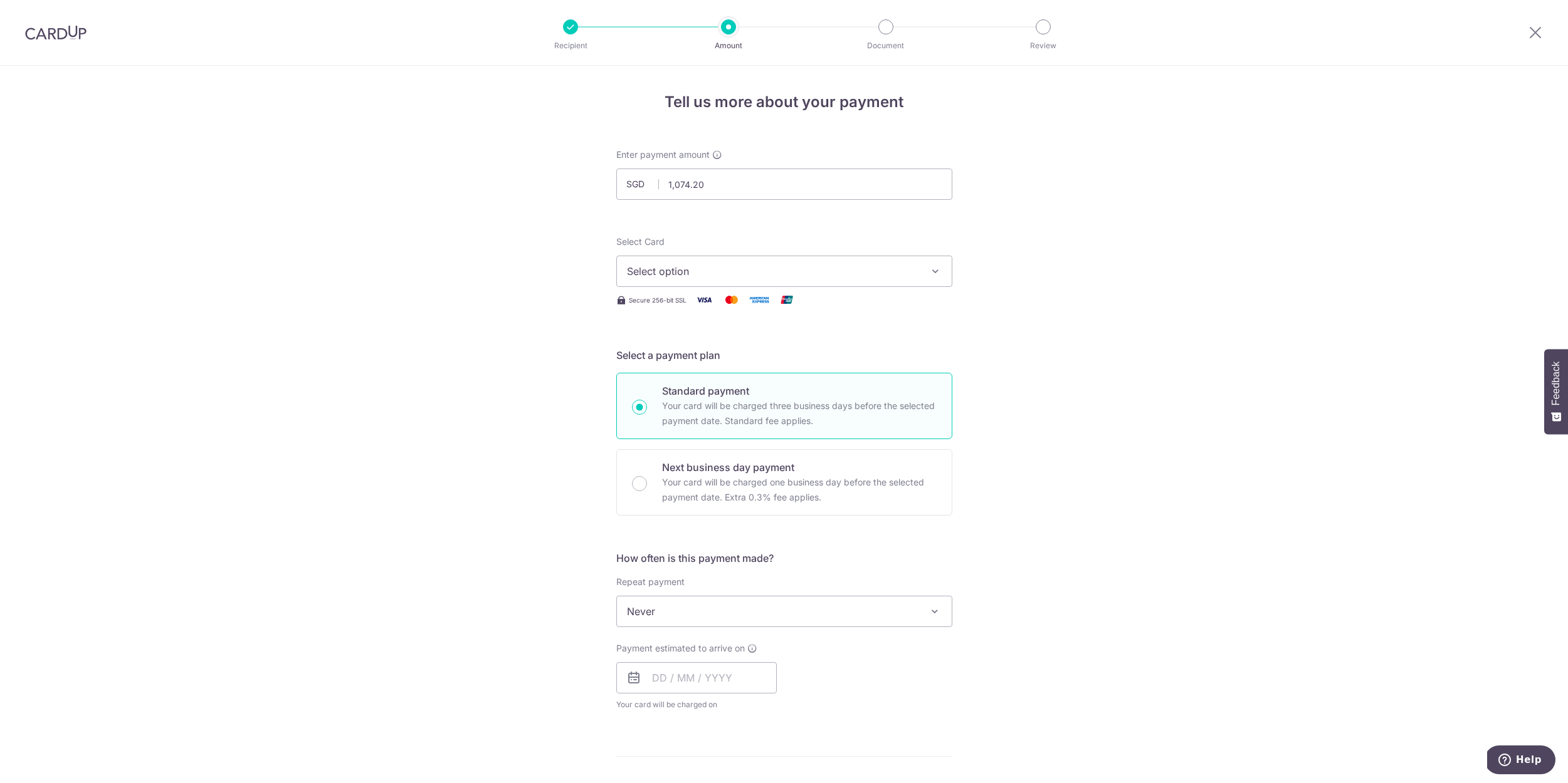
type input "1,074.20"
click at [1110, 592] on div "Tell us more about your payment Enter payment amount SGD 1,074.20 1074.20 Selec…" at bounding box center [784, 632] width 1568 height 1134
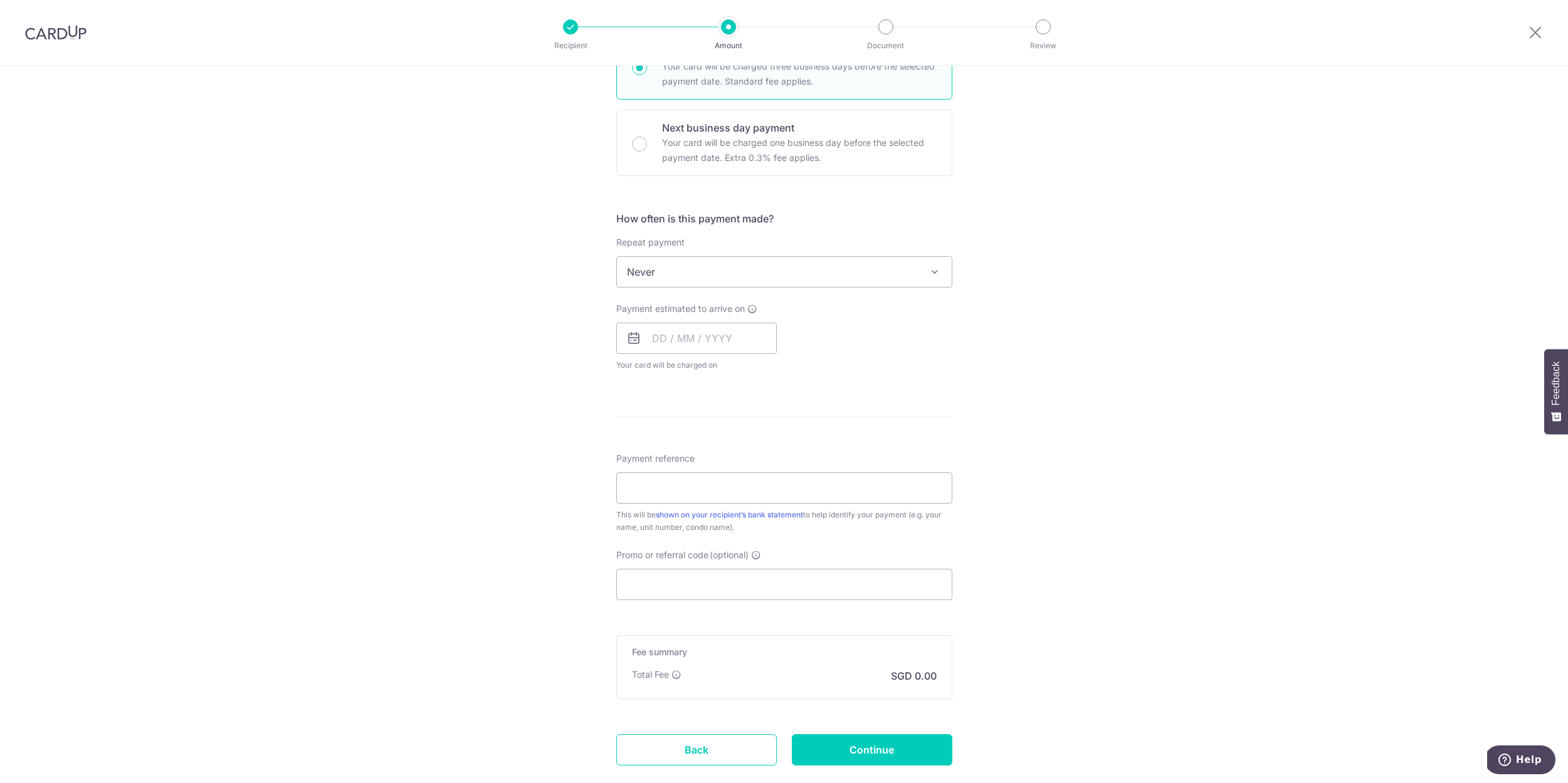
scroll to position [416, 0]
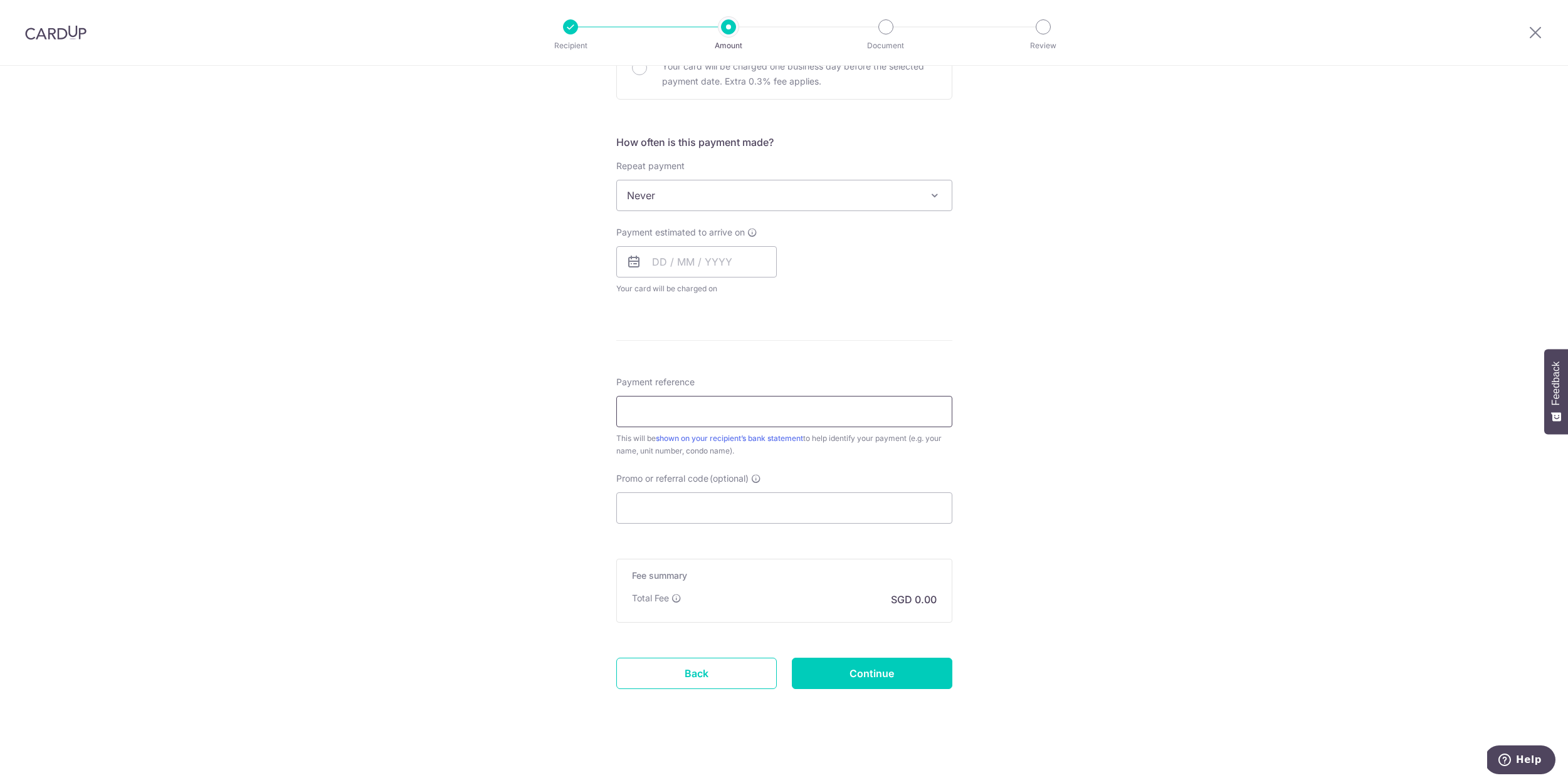
click at [705, 404] on input "Payment reference" at bounding box center [784, 412] width 336 height 31
type input "6A UNIT13-14"
click at [872, 545] on form "Enter payment amount SGD 1,074.20 1074.20 Select Card Select option Add credit …" at bounding box center [784, 228] width 336 height 992
click at [772, 512] on input "Promo or referral code (optional)" at bounding box center [784, 508] width 336 height 31
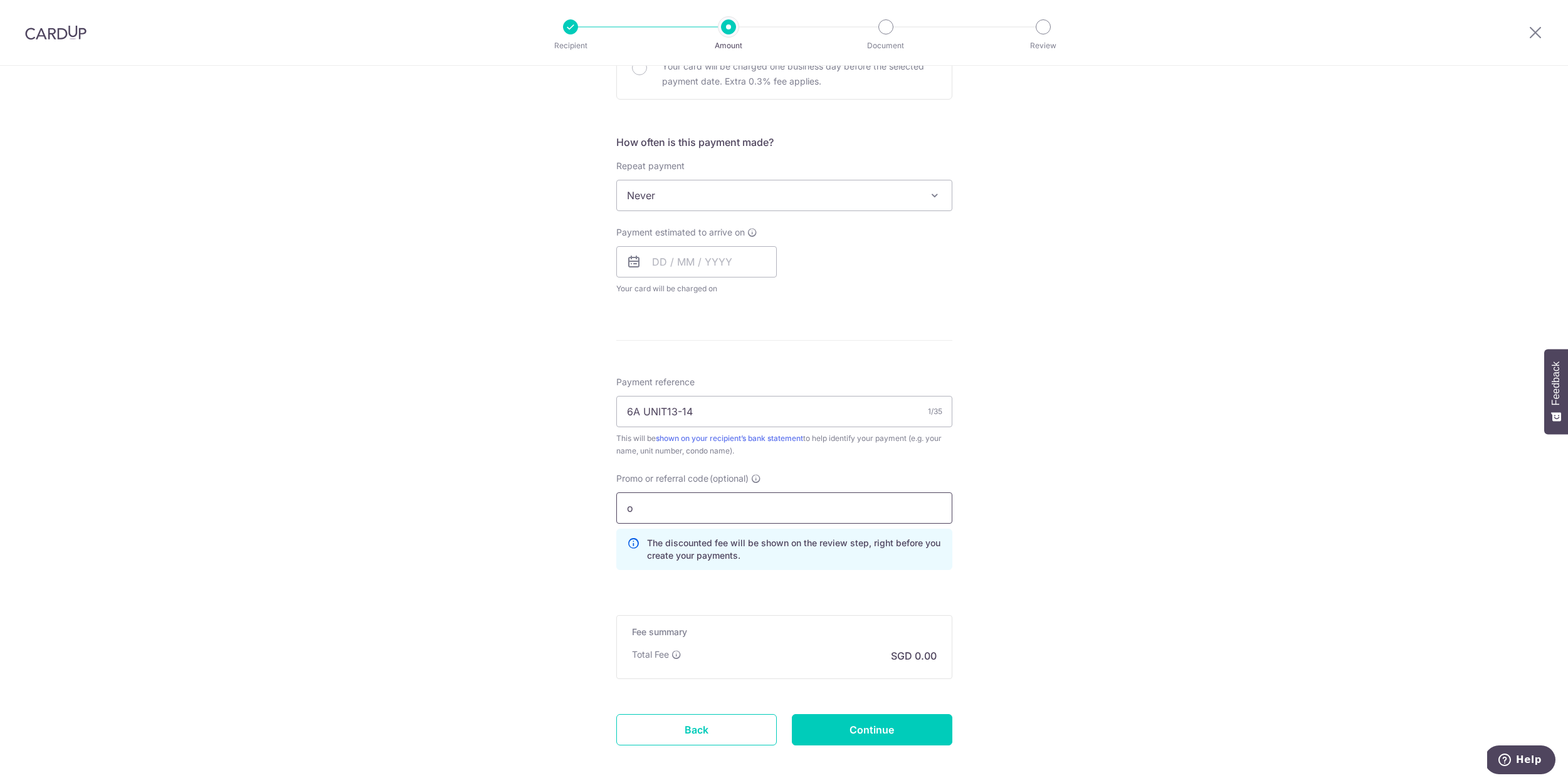
type input "oFF225"
click at [924, 728] on input "Continue" at bounding box center [872, 730] width 160 height 31
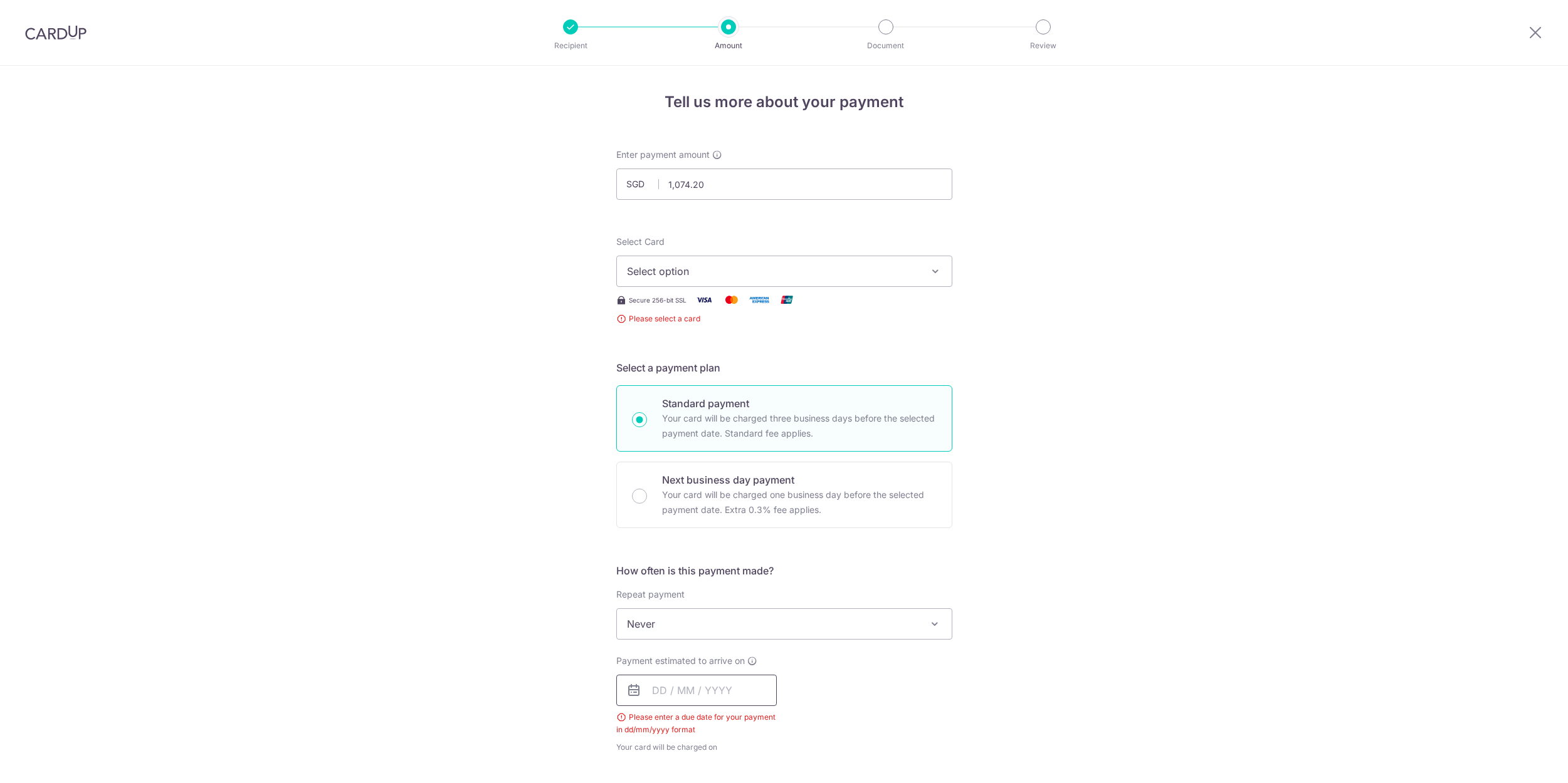
click at [678, 675] on input "text" at bounding box center [696, 690] width 160 height 31
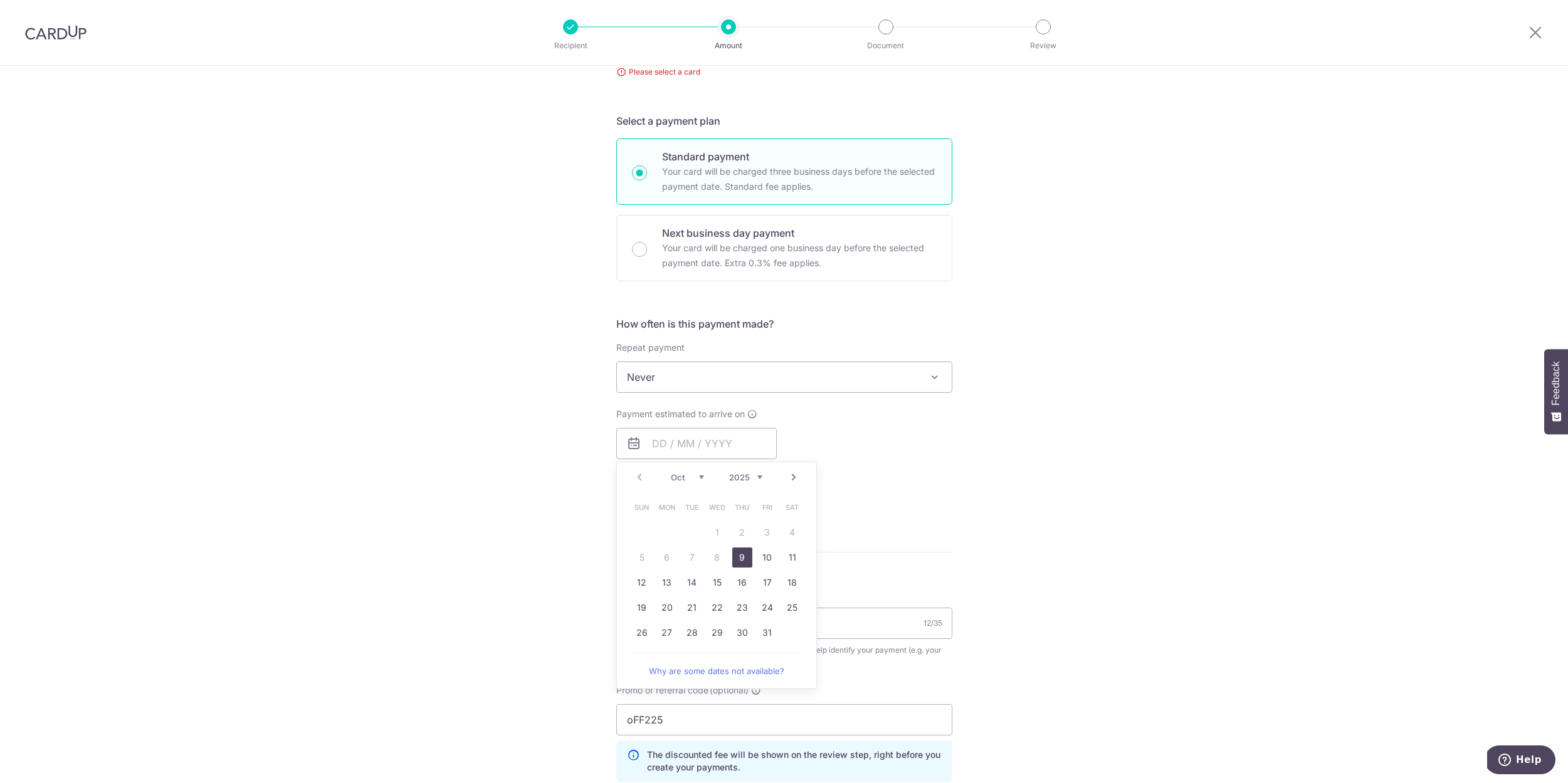
click at [740, 559] on link "9" at bounding box center [742, 557] width 20 height 20
type input "[DATE]"
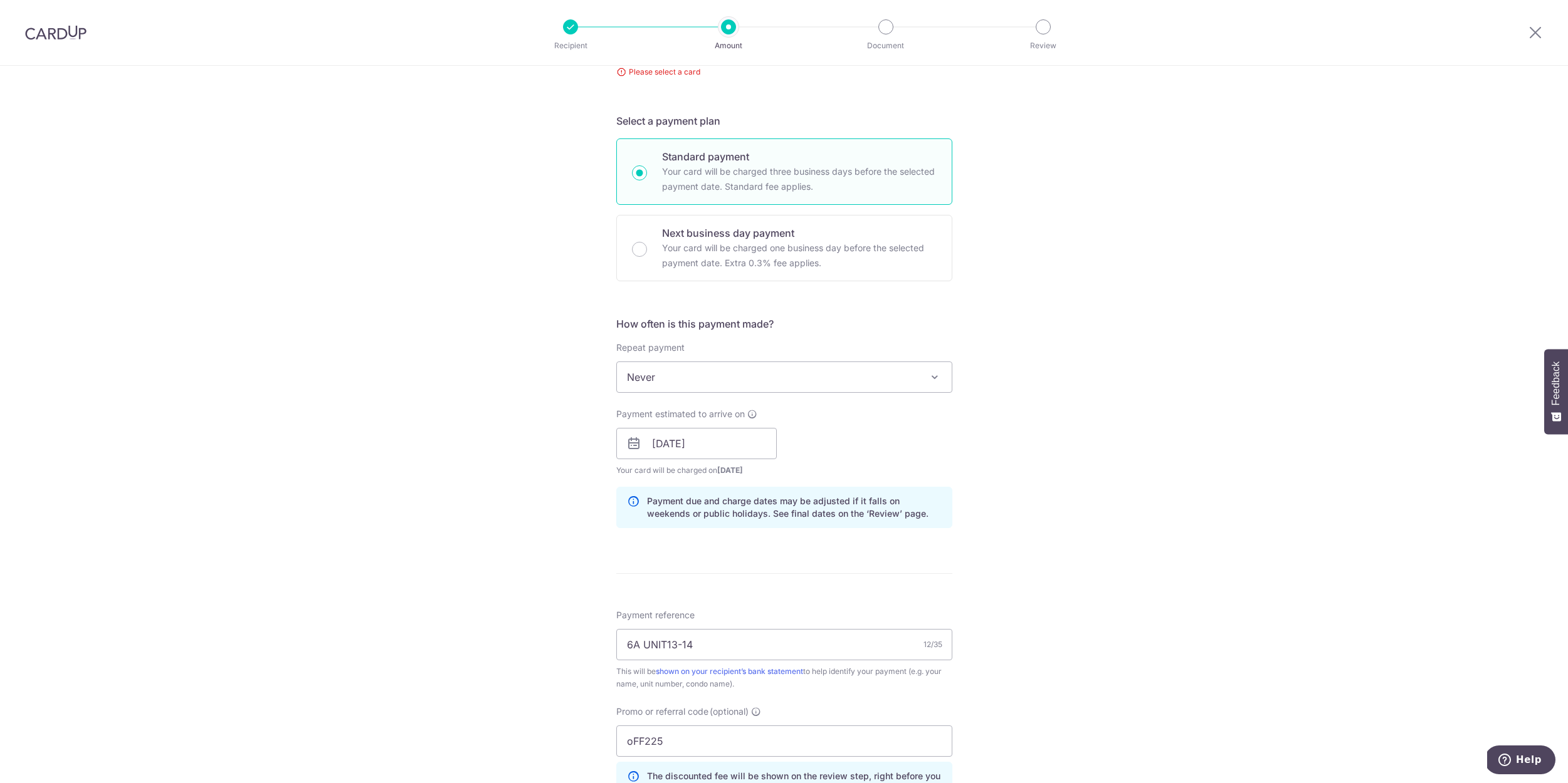
click at [993, 560] on div "Tell us more about your payment Enter payment amount SGD 1,074.20 1074.20 Selec…" at bounding box center [784, 446] width 1568 height 1254
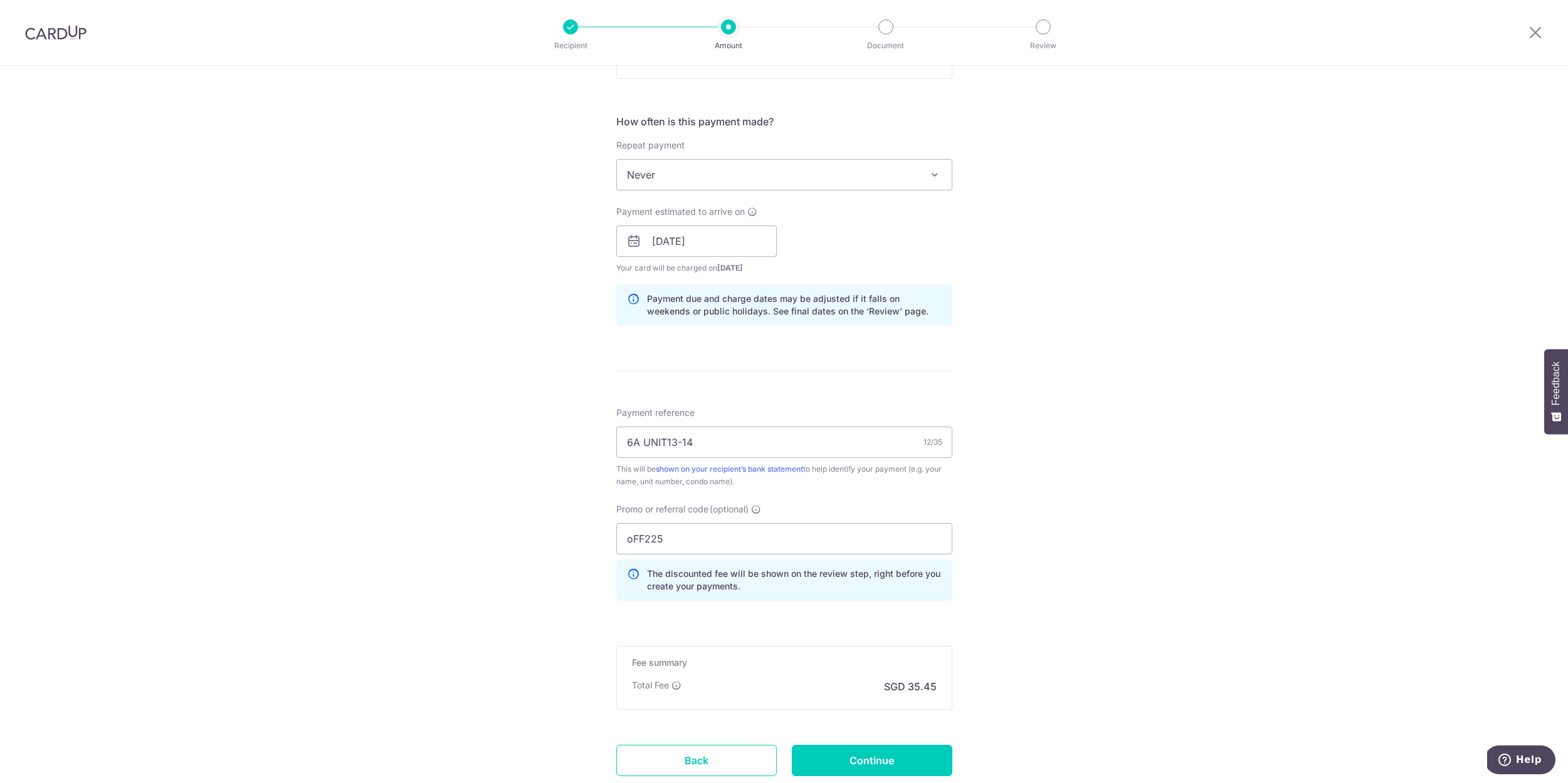
scroll to position [536, 0]
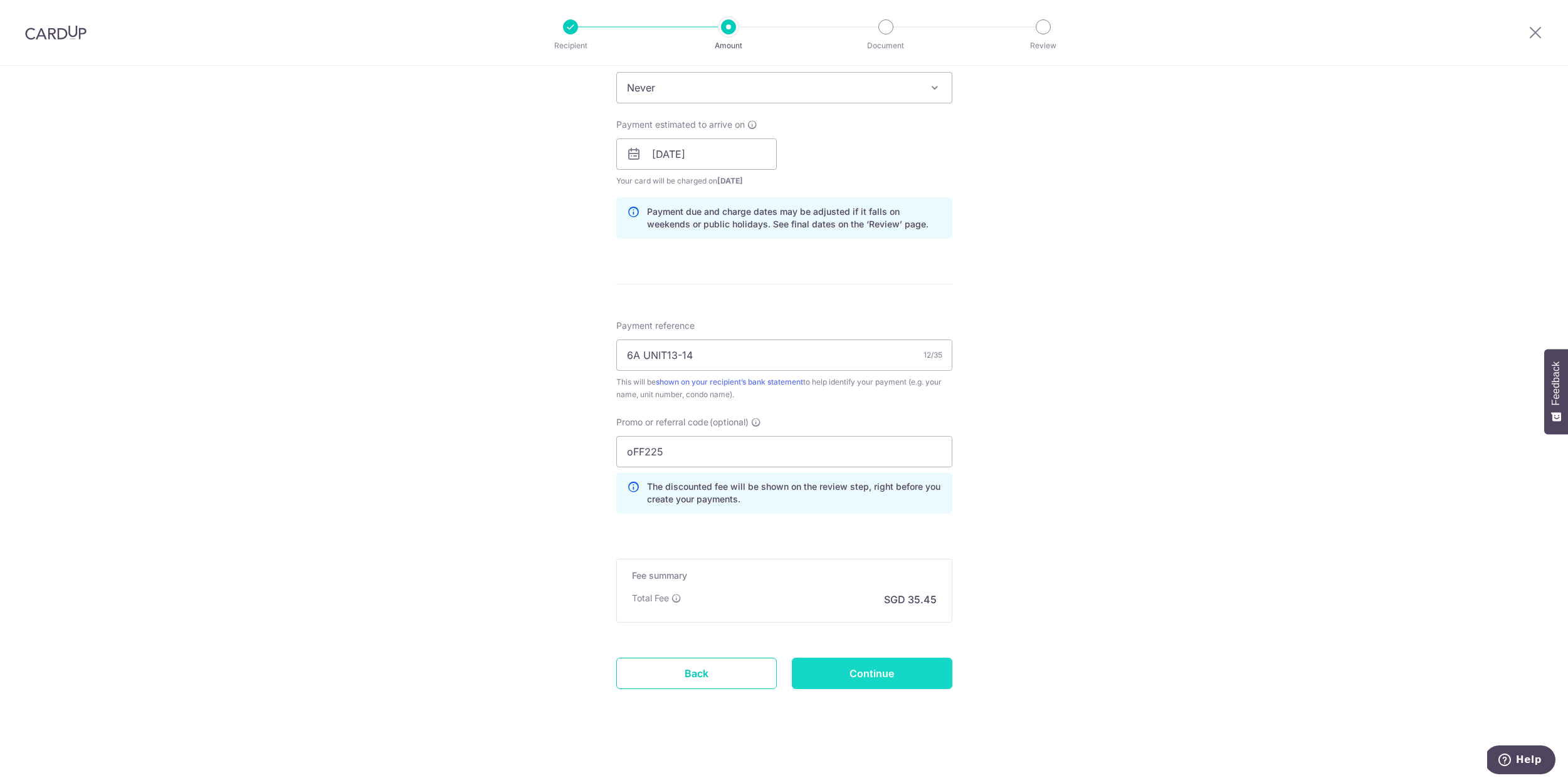
click at [868, 683] on input "Continue" at bounding box center [872, 673] width 160 height 31
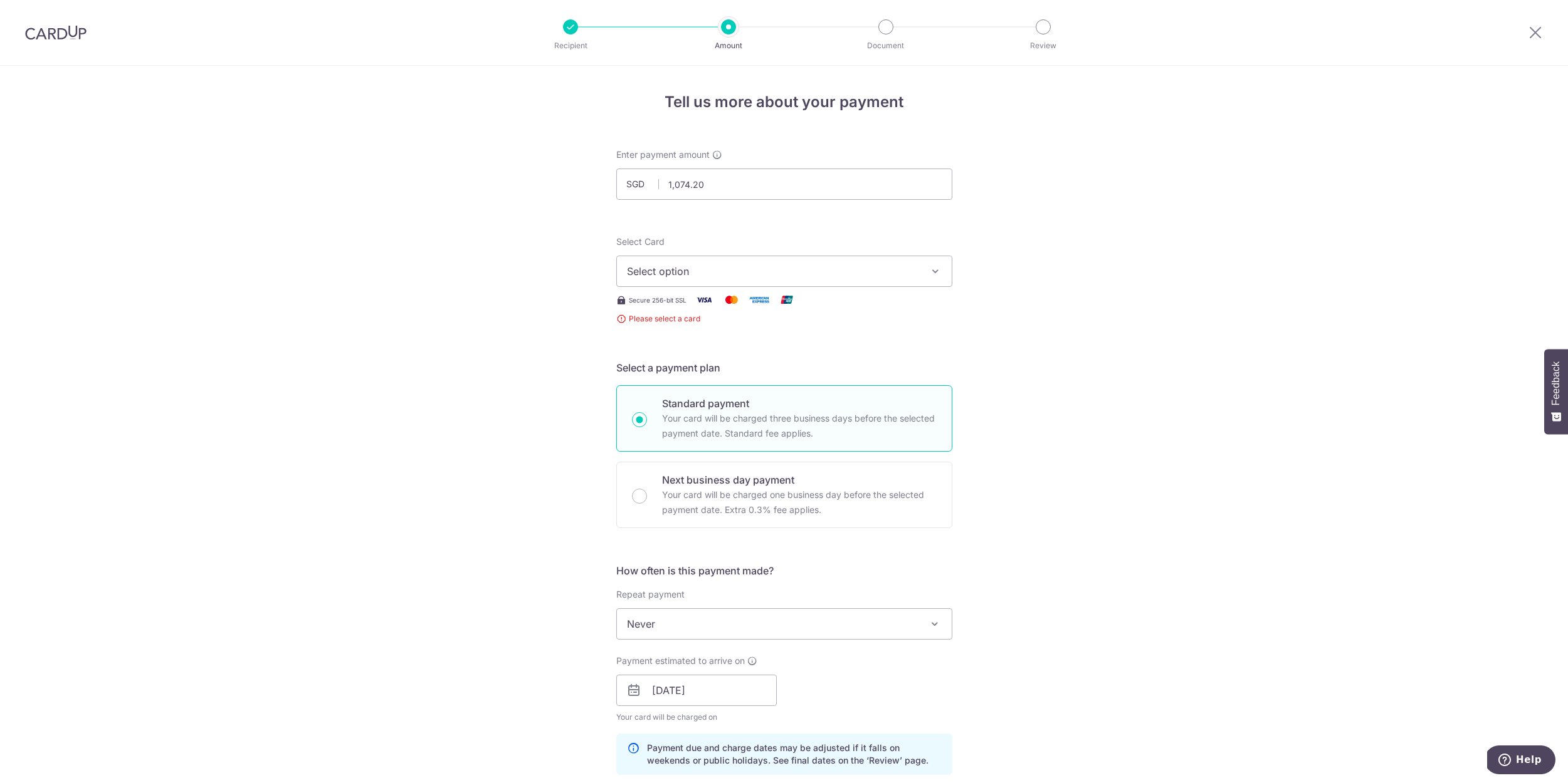
click at [796, 271] on span "Select option" at bounding box center [772, 271] width 292 height 15
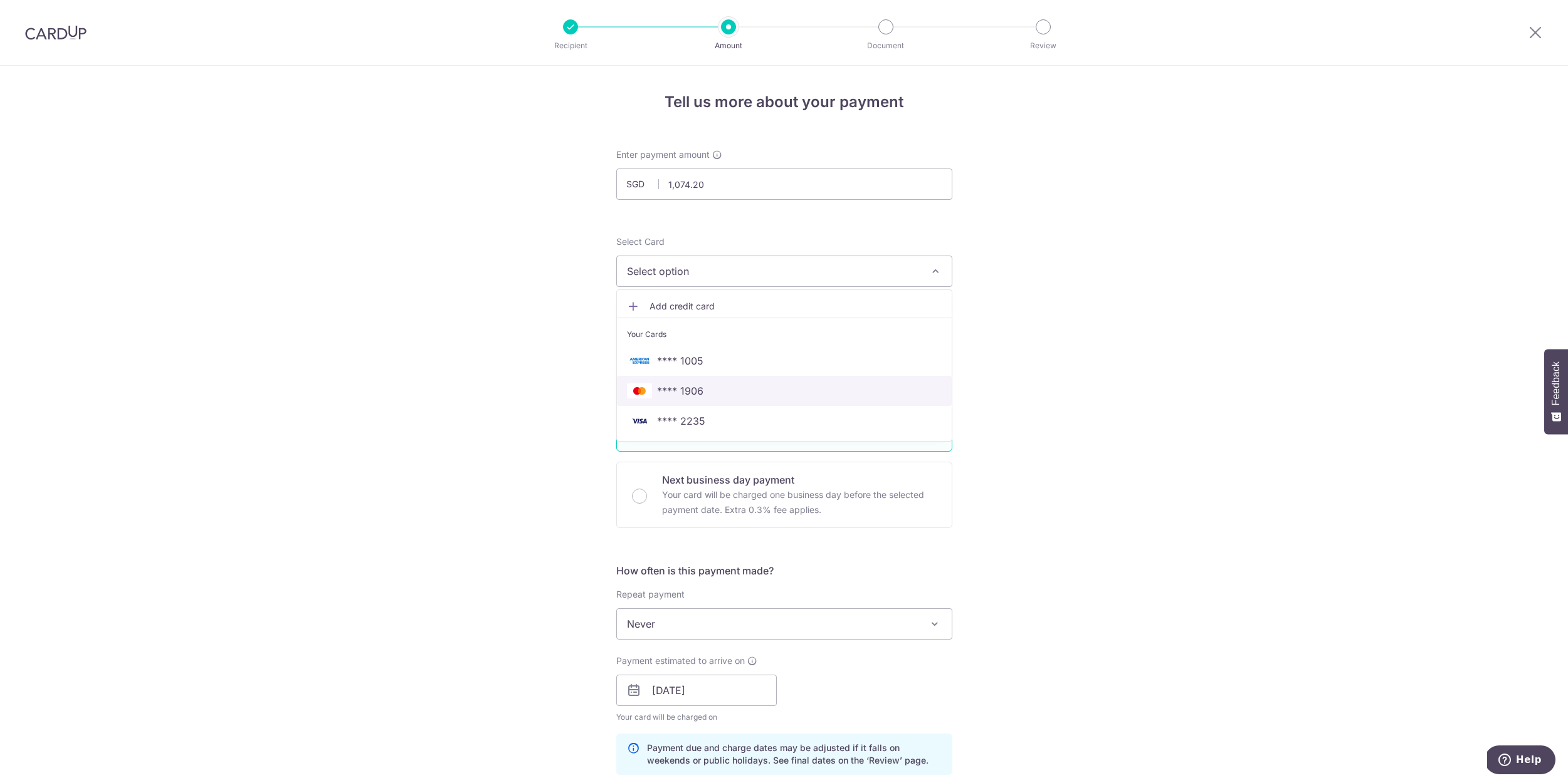
click at [805, 393] on span "**** 1906" at bounding box center [784, 391] width 315 height 15
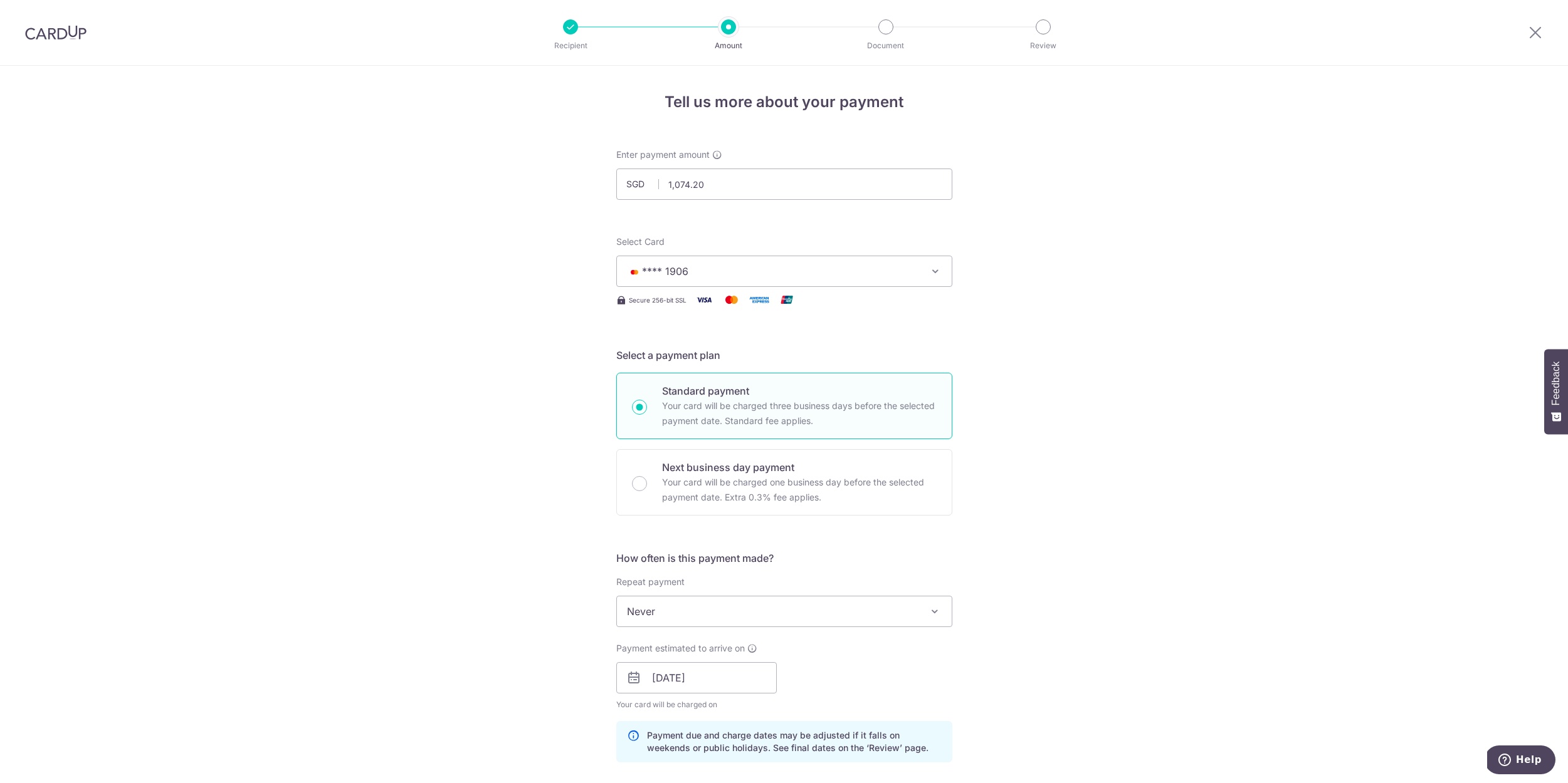
click at [1047, 470] on div "Tell us more about your payment Enter payment amount SGD 1,074.20 1074.20 Selec…" at bounding box center [784, 686] width 1568 height 1241
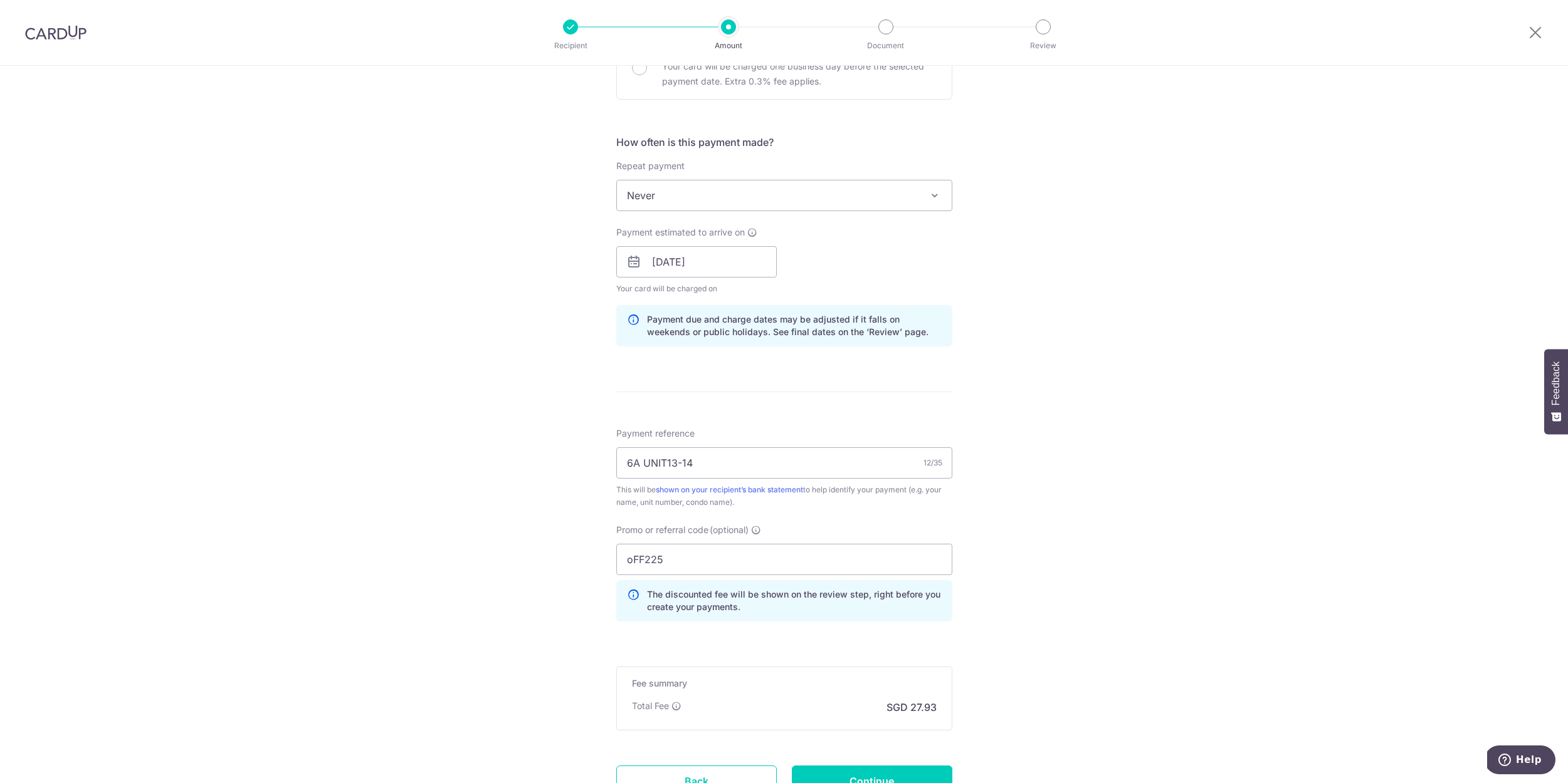
scroll to position [524, 0]
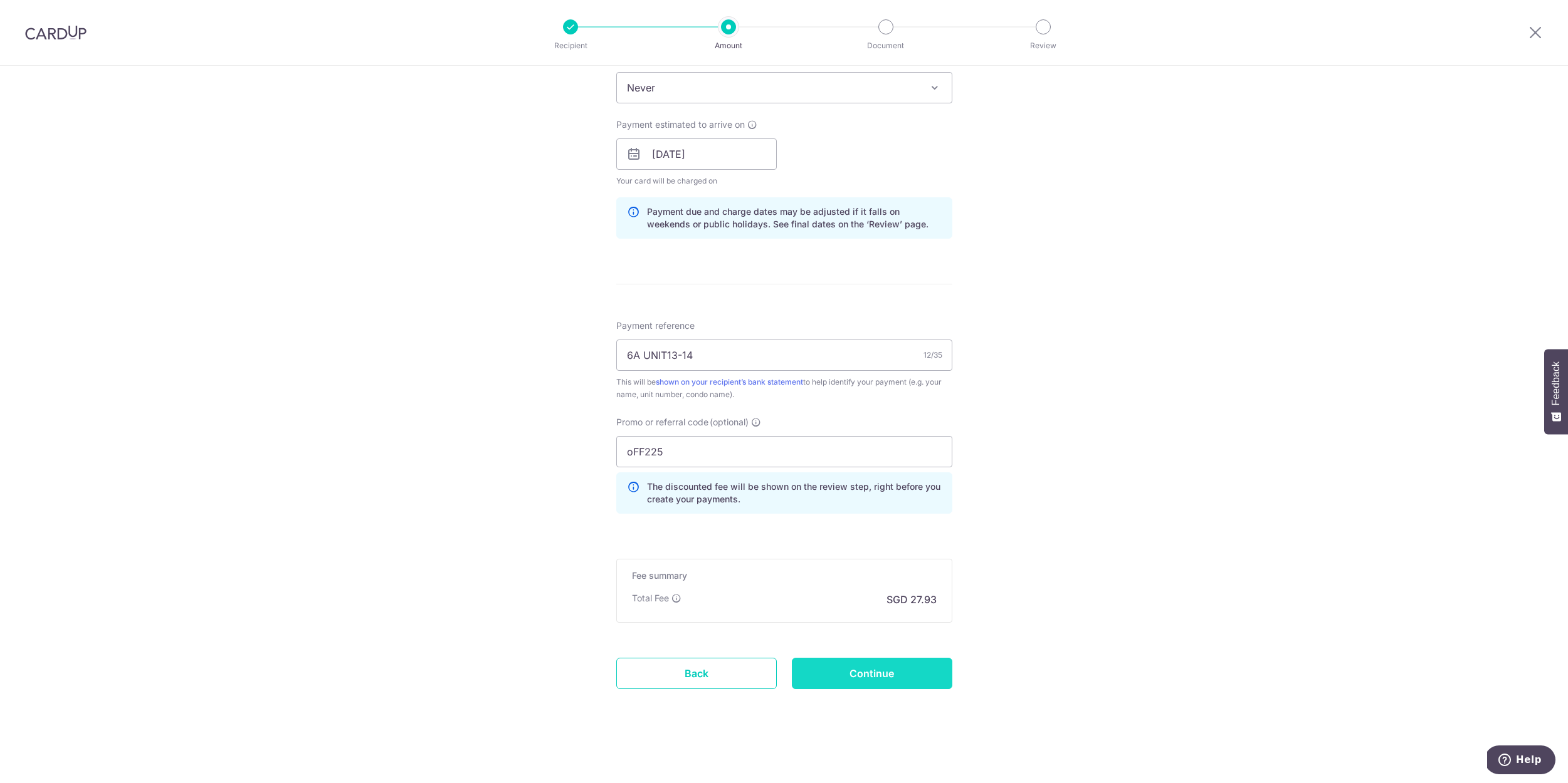
click at [859, 677] on input "Continue" at bounding box center [872, 673] width 160 height 31
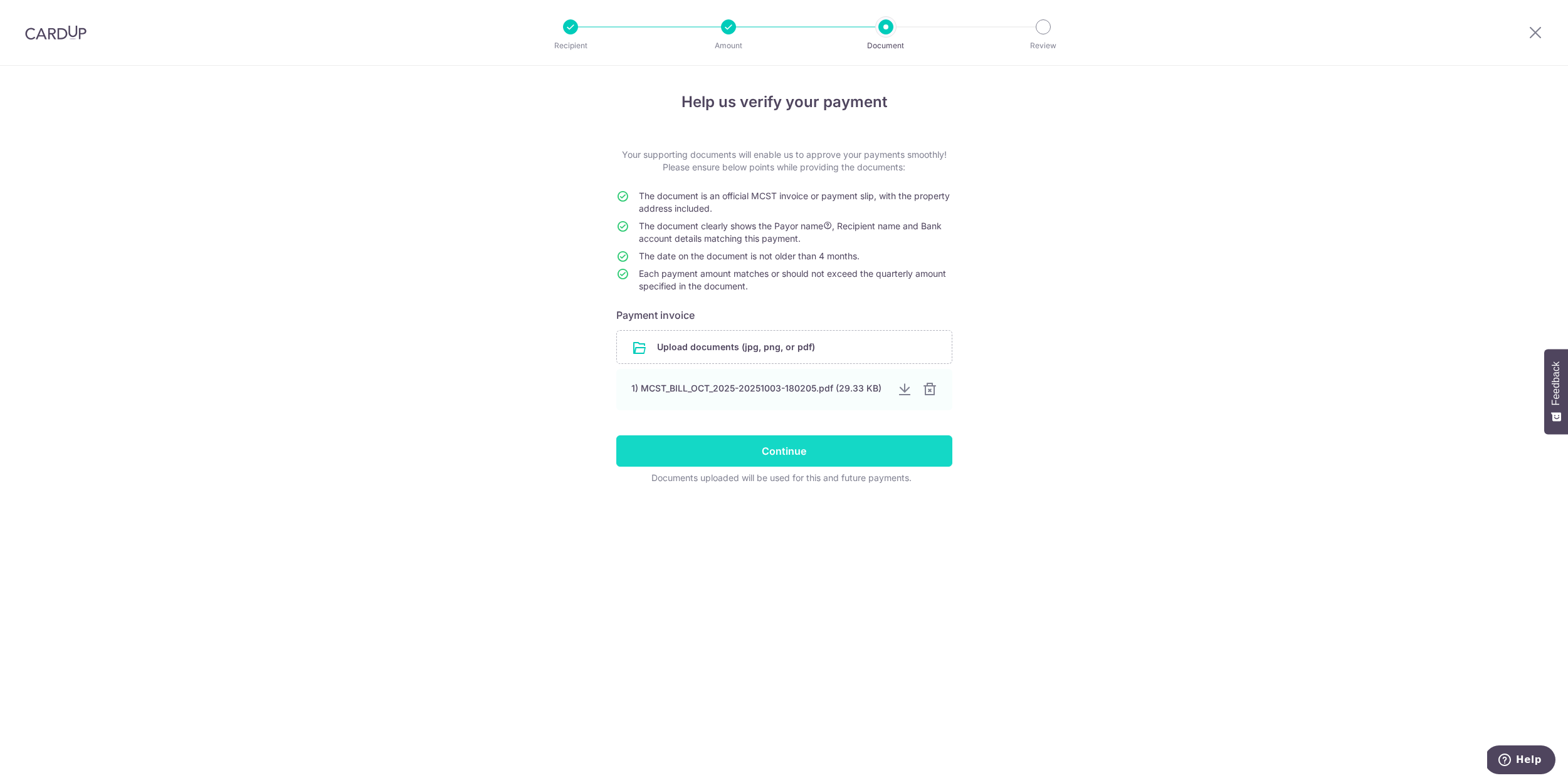
click at [843, 450] on input "Continue" at bounding box center [784, 451] width 336 height 31
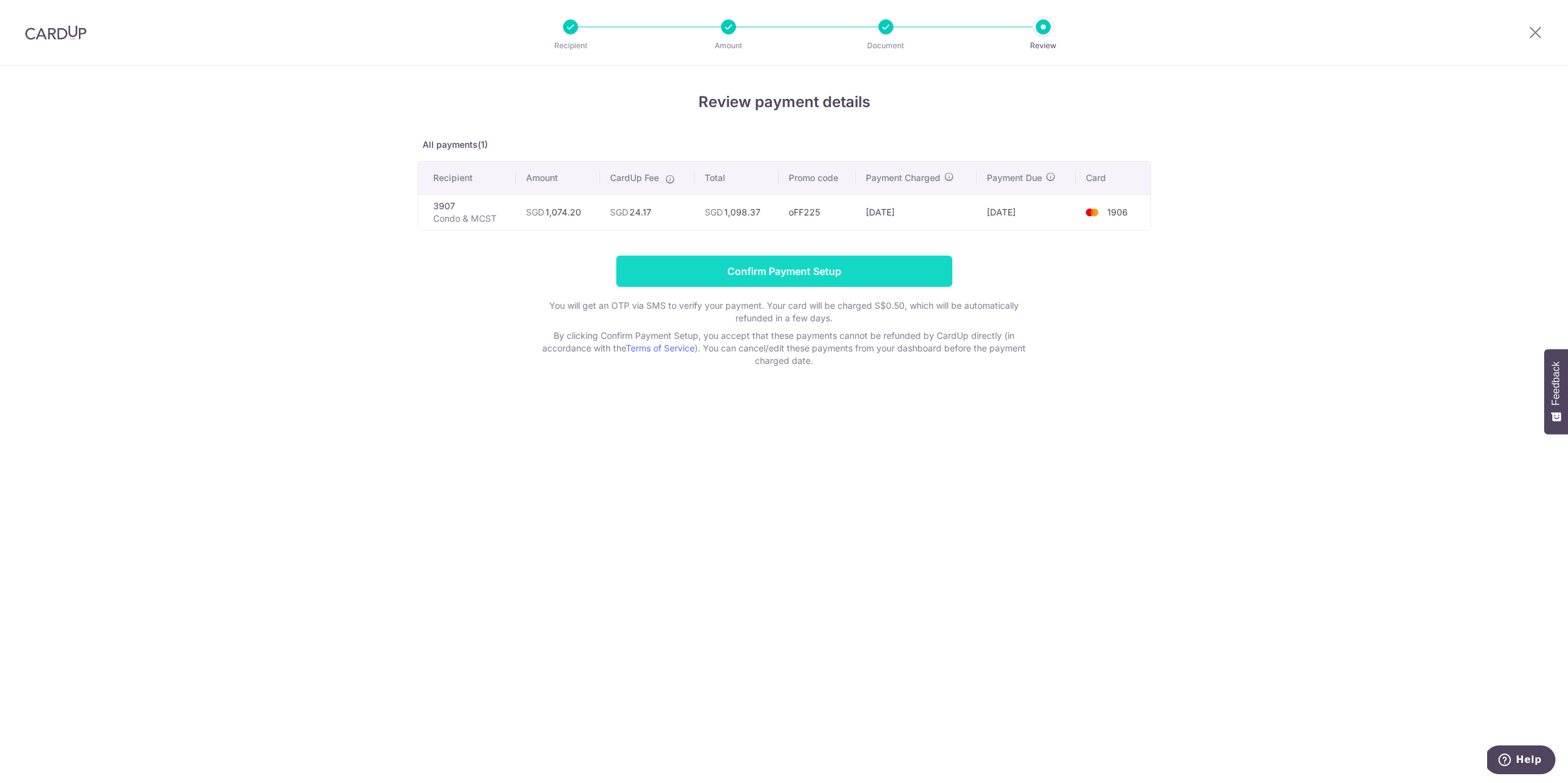
click at [806, 275] on input "Confirm Payment Setup" at bounding box center [784, 271] width 336 height 31
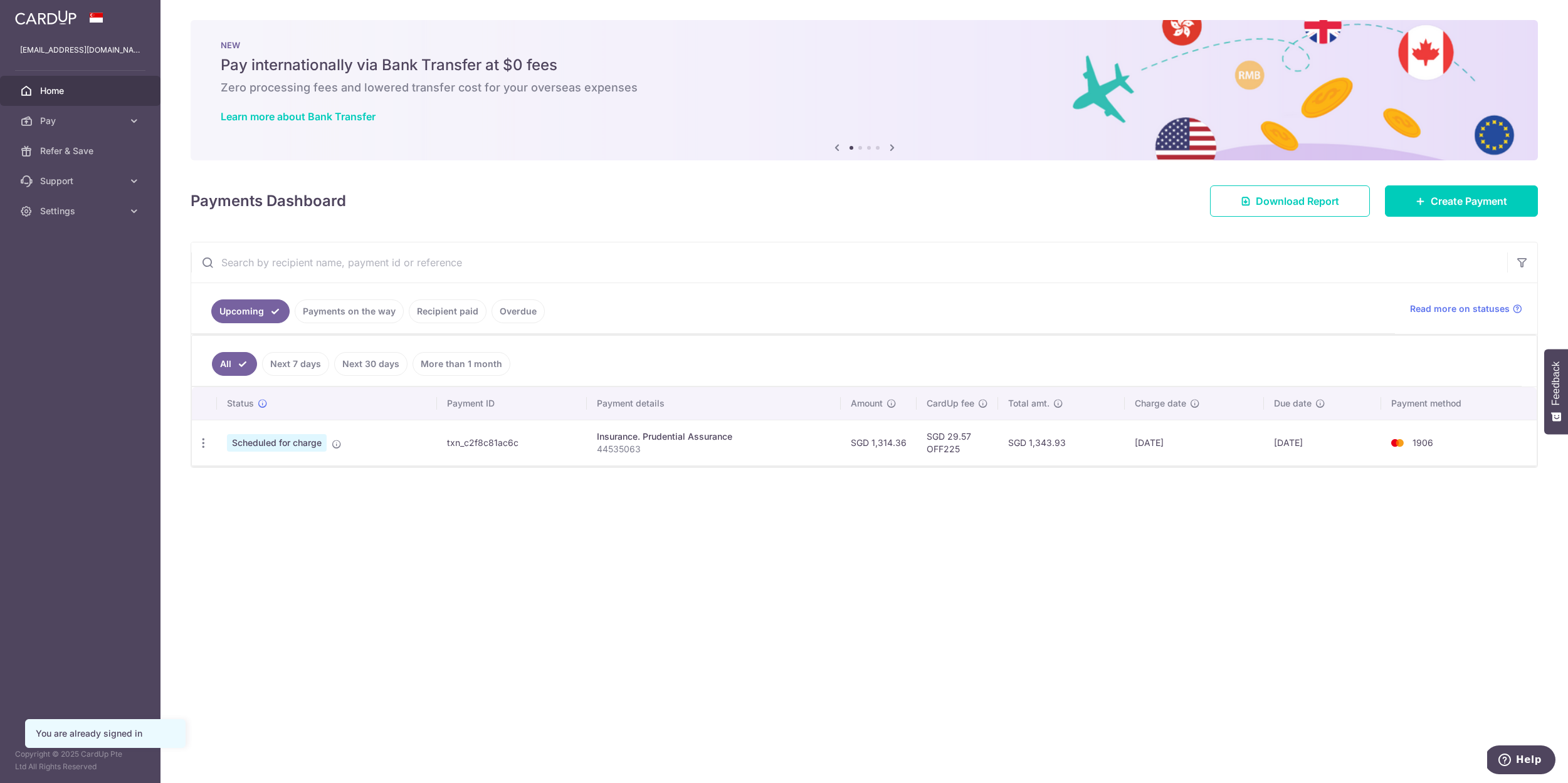
click at [354, 312] on link "Payments on the way" at bounding box center [350, 311] width 109 height 23
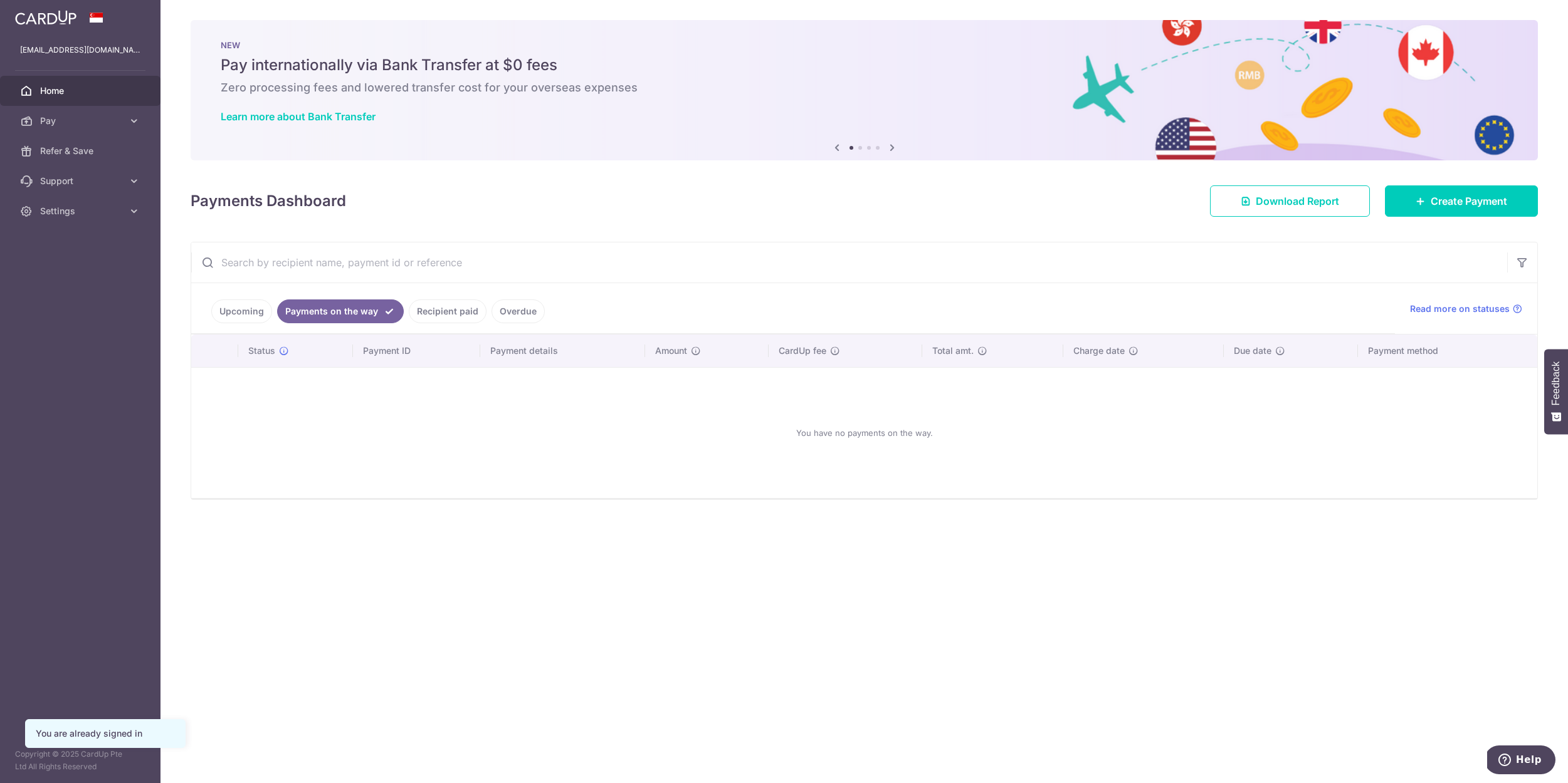
click at [421, 317] on link "Recipient paid" at bounding box center [448, 311] width 78 height 23
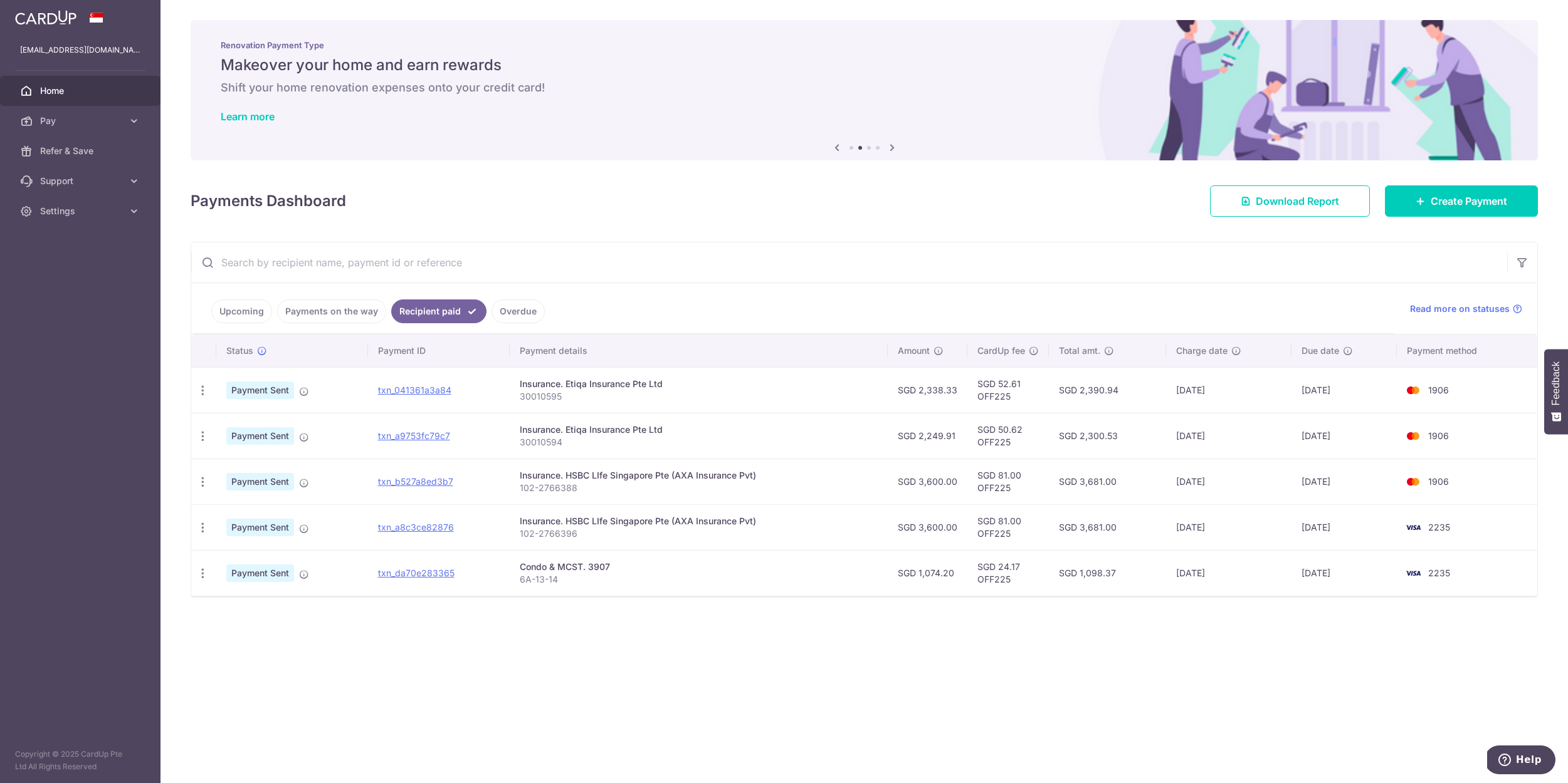
click at [512, 312] on link "Overdue" at bounding box center [517, 311] width 53 height 23
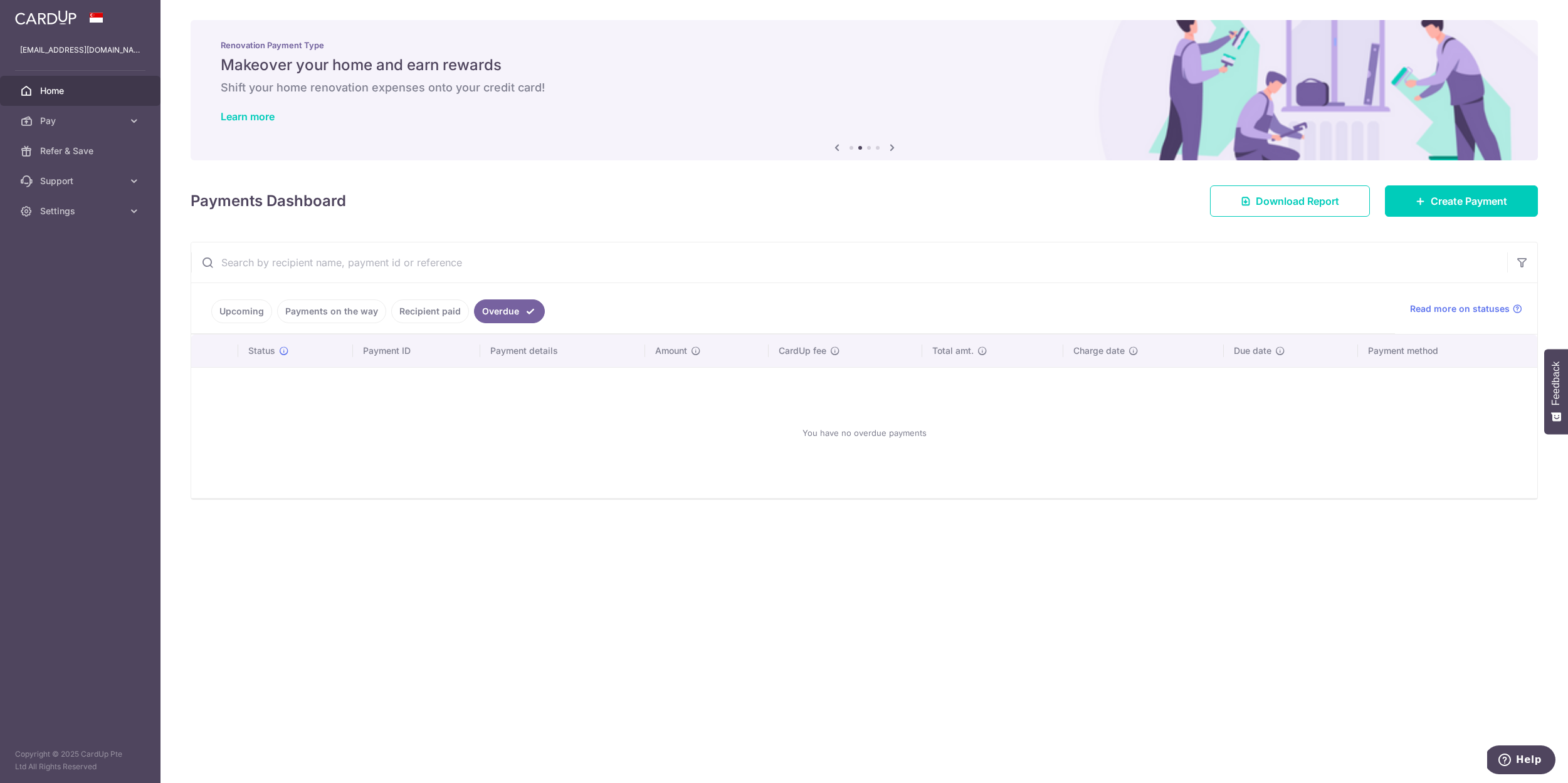
click at [358, 316] on link "Payments on the way" at bounding box center [332, 311] width 109 height 23
click at [240, 313] on link "Upcoming" at bounding box center [242, 311] width 61 height 23
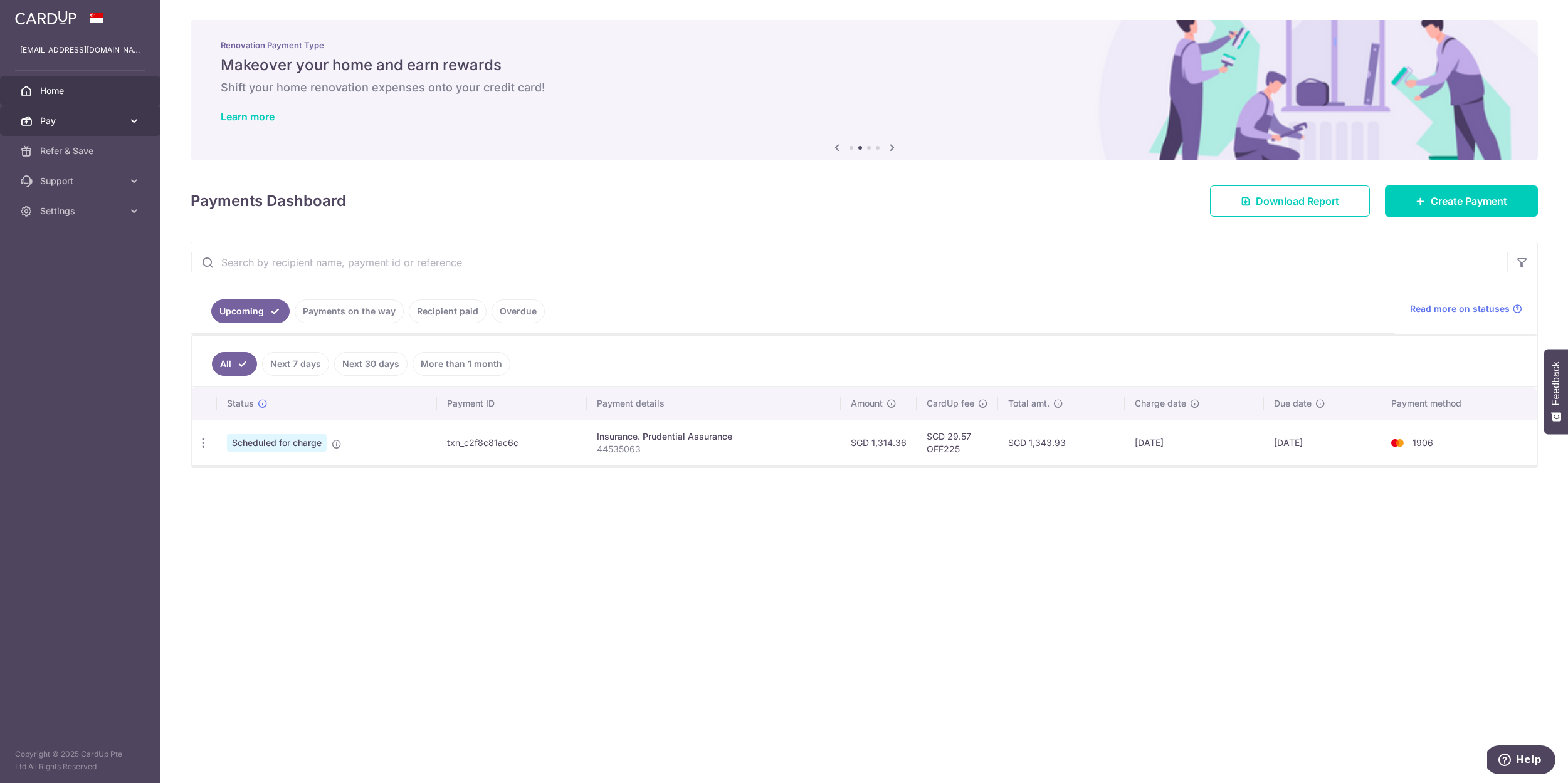
click at [127, 120] on link "Pay" at bounding box center [80, 121] width 160 height 30
click at [69, 151] on span "Payments" at bounding box center [82, 151] width 83 height 12
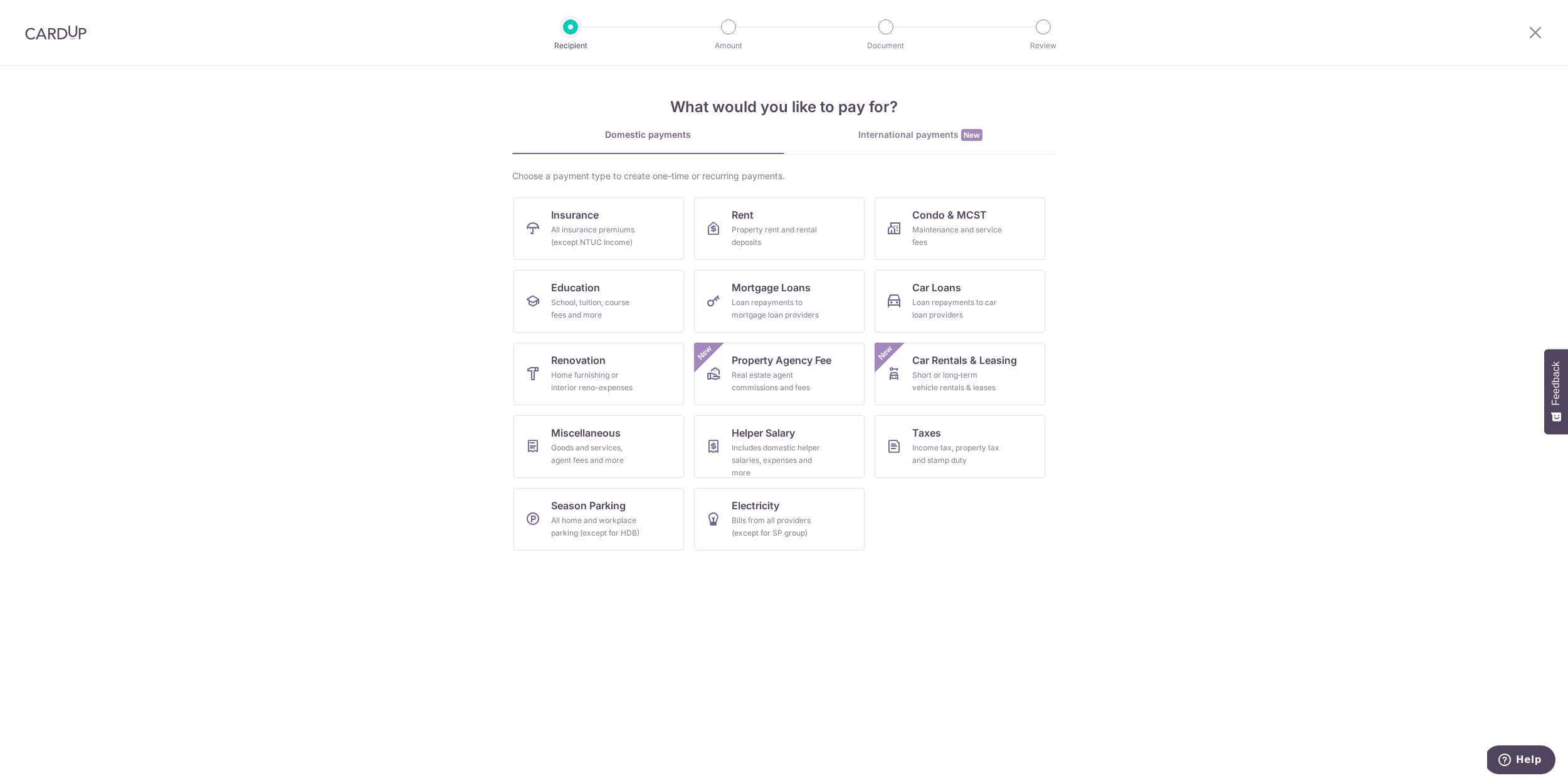
click at [955, 132] on div "International payments New" at bounding box center [920, 135] width 272 height 13
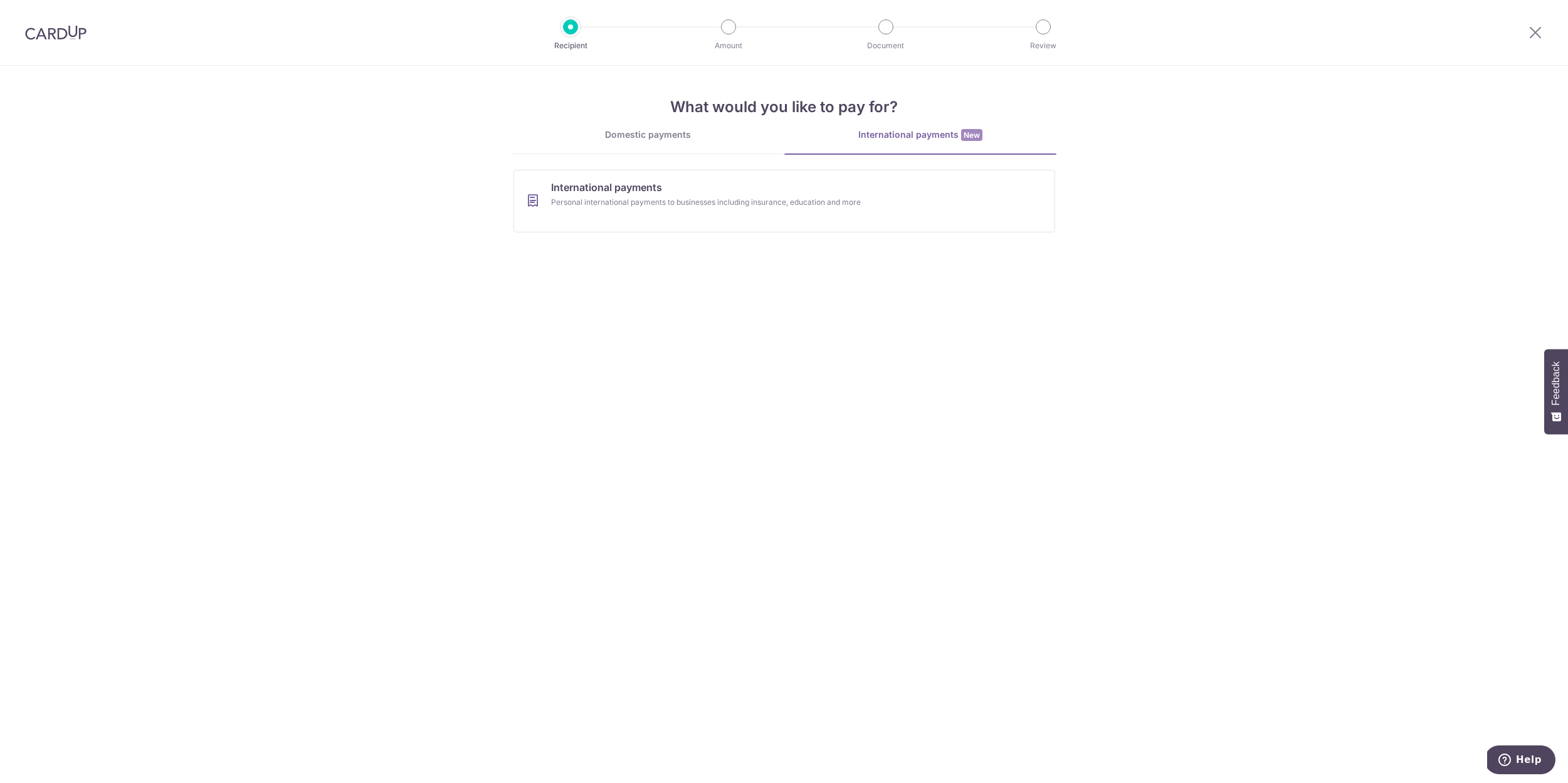
click at [655, 133] on div "Domestic payments" at bounding box center [648, 135] width 272 height 12
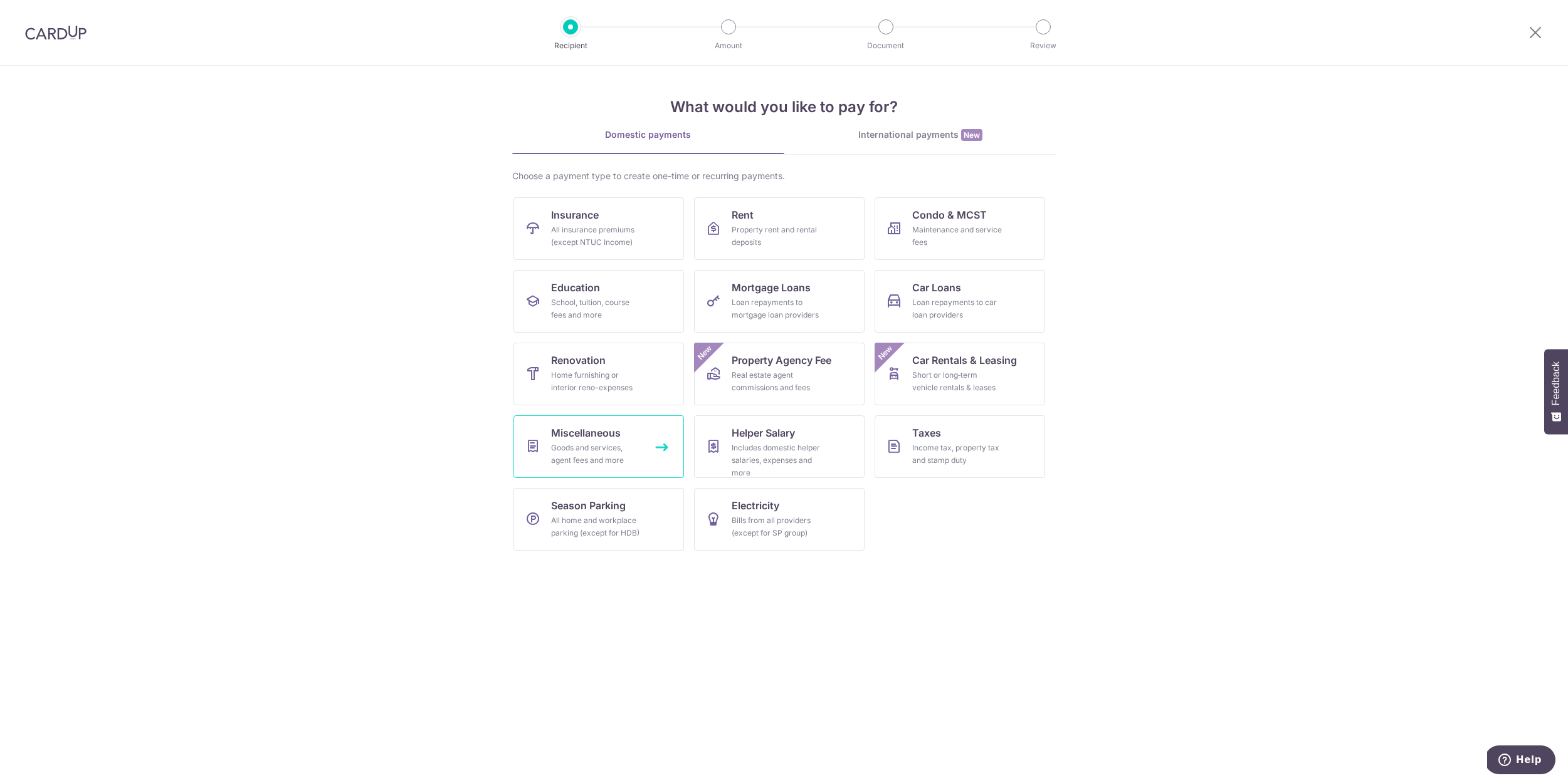
click at [609, 462] on div "Goods and services, agent fees and more" at bounding box center [596, 454] width 90 height 25
